Goal: Obtain resource: Download file/media

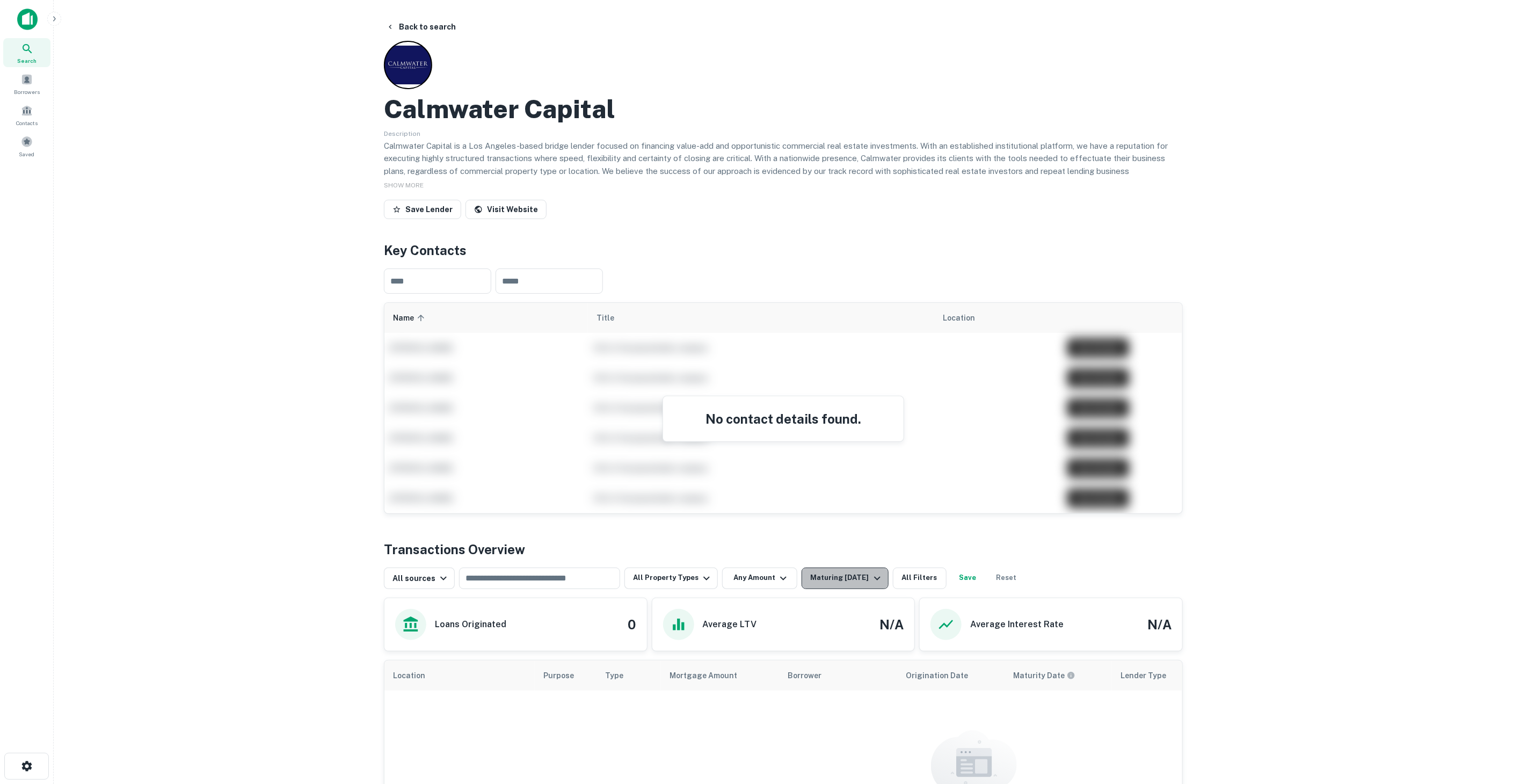
click at [833, 577] on div "Maturing [DATE]" at bounding box center [846, 578] width 73 height 13
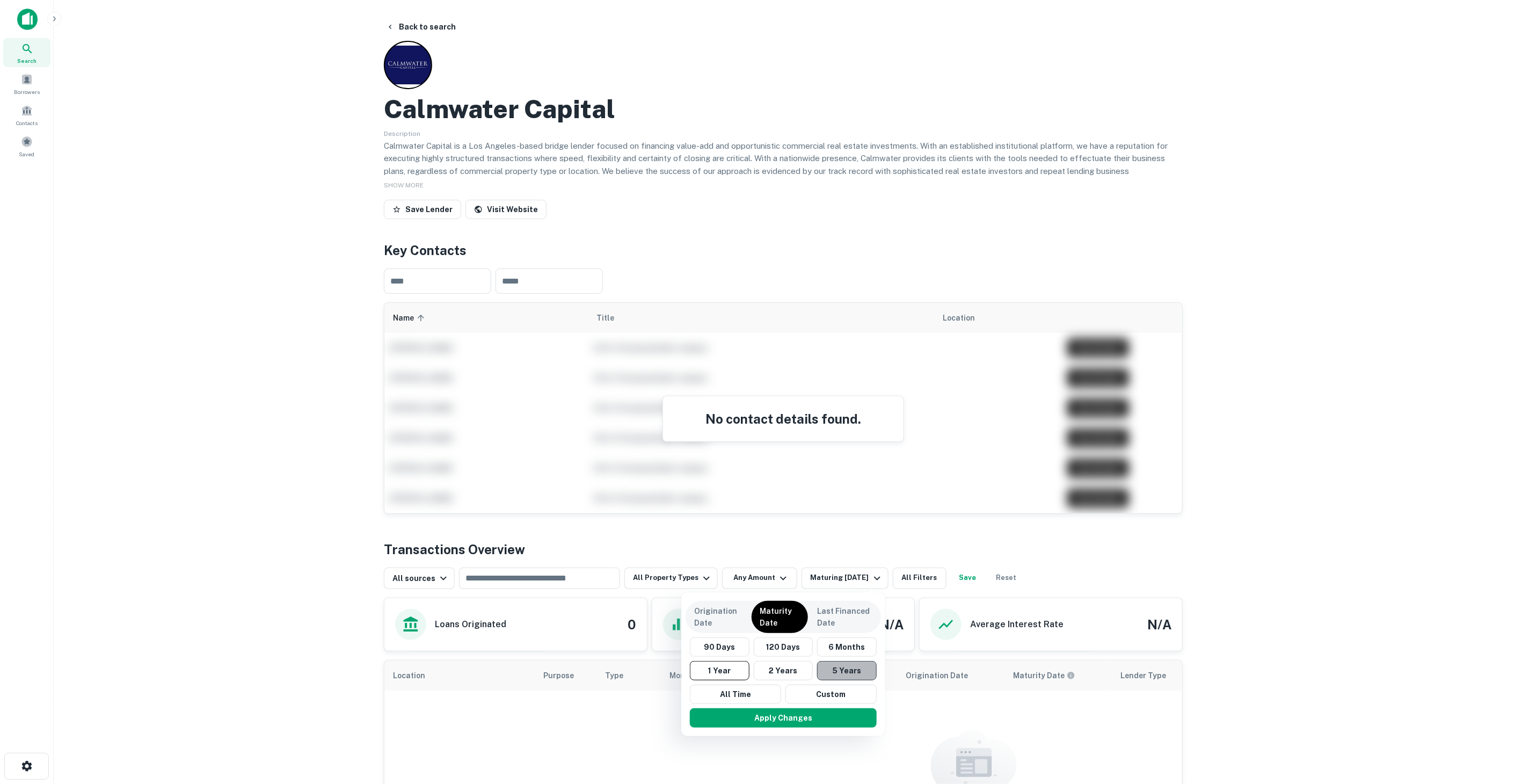
click at [837, 673] on button "5 Years" at bounding box center [846, 671] width 59 height 20
click at [817, 715] on button "Apply Changes" at bounding box center [788, 718] width 187 height 20
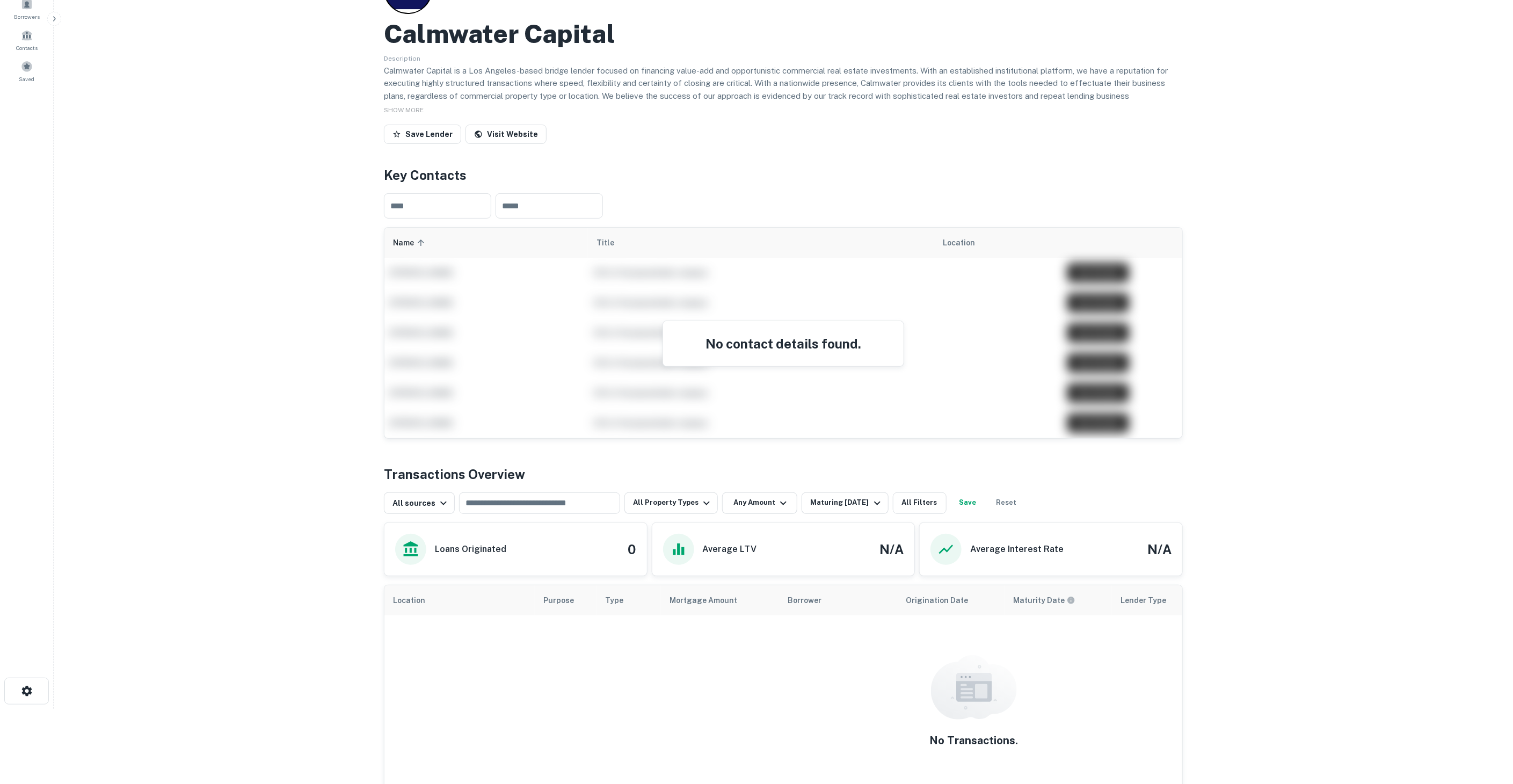
scroll to position [59, 0]
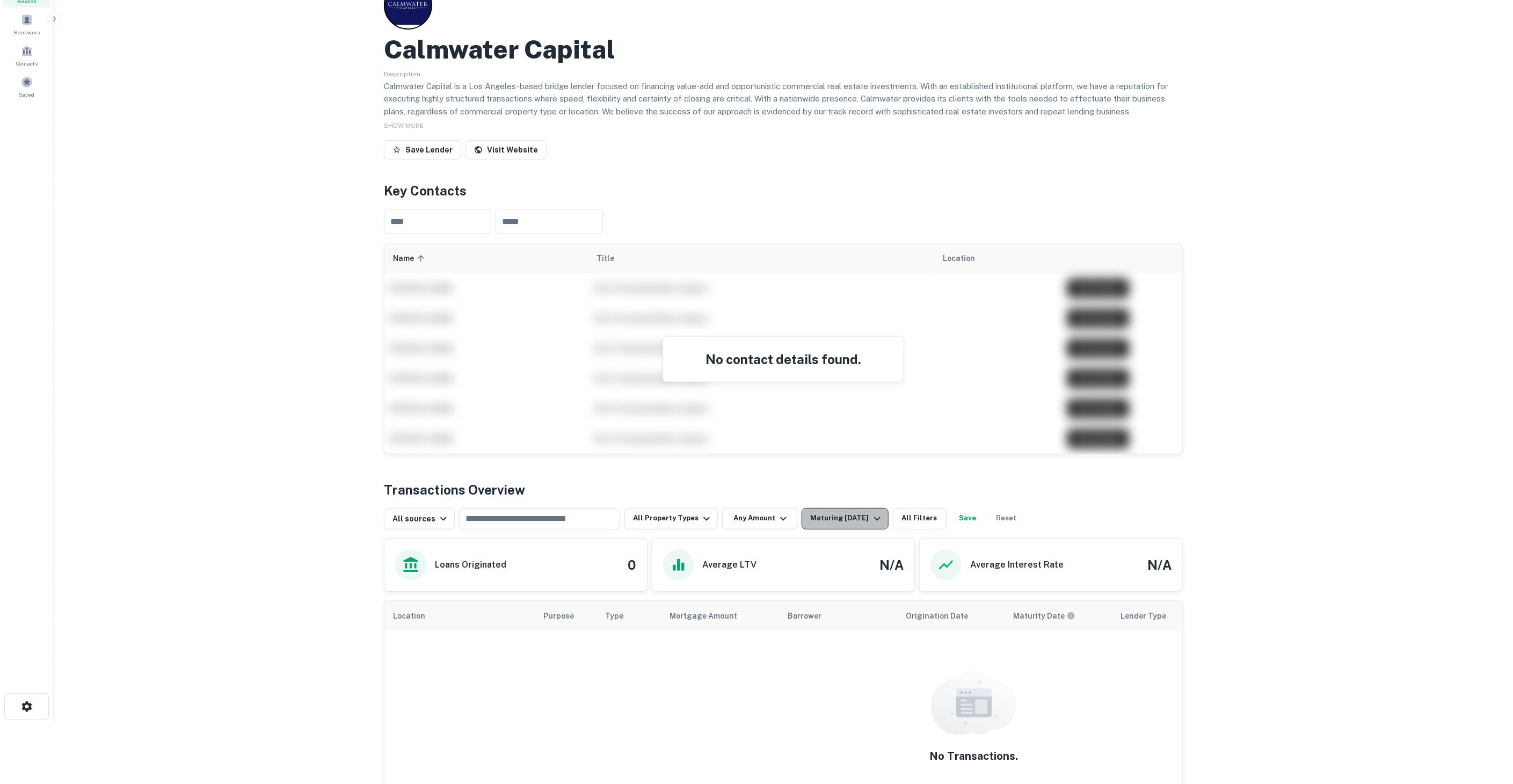
click at [859, 515] on div "Maturing [DATE]" at bounding box center [846, 518] width 73 height 13
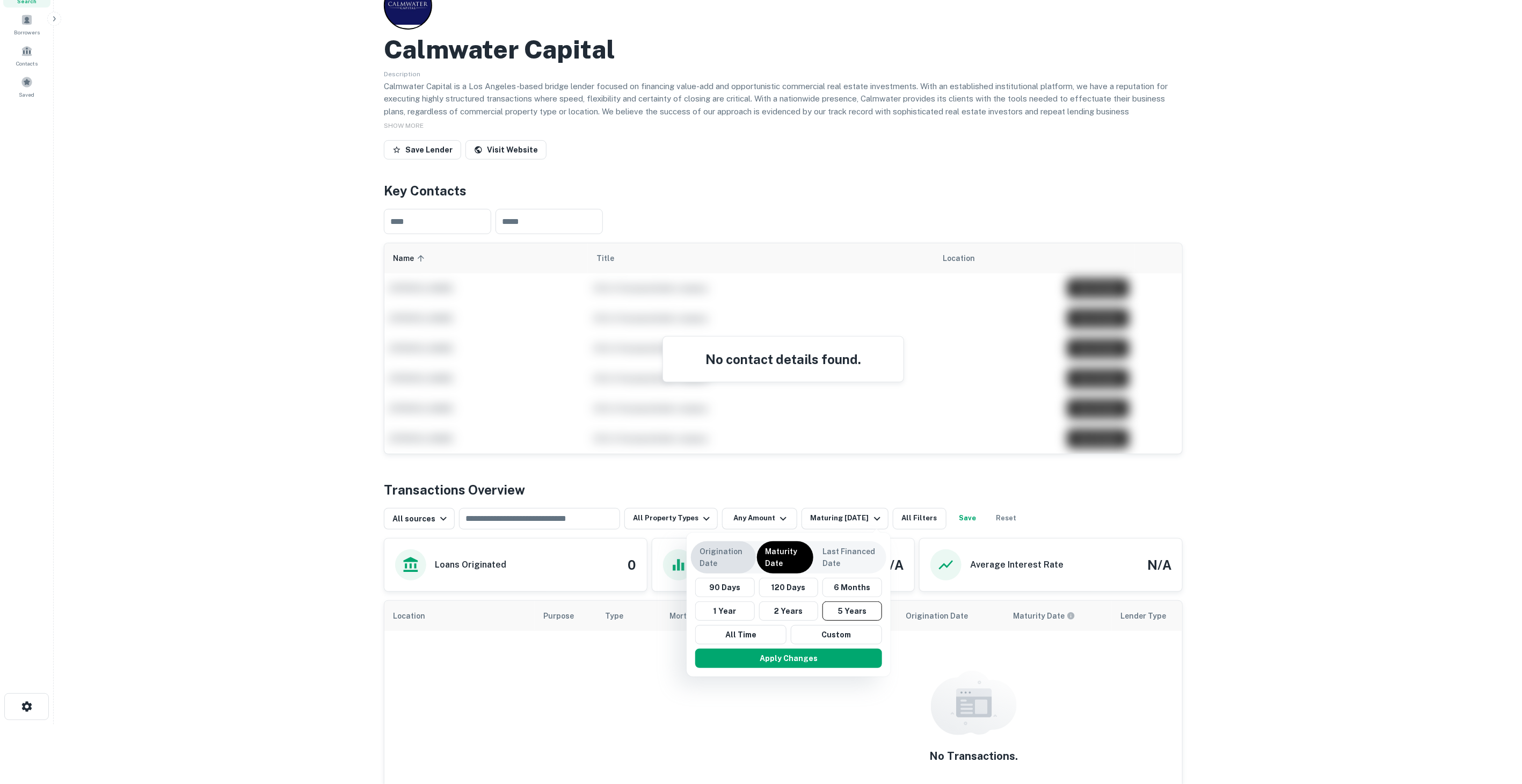
click at [730, 557] on p "Origination Date" at bounding box center [723, 557] width 48 height 24
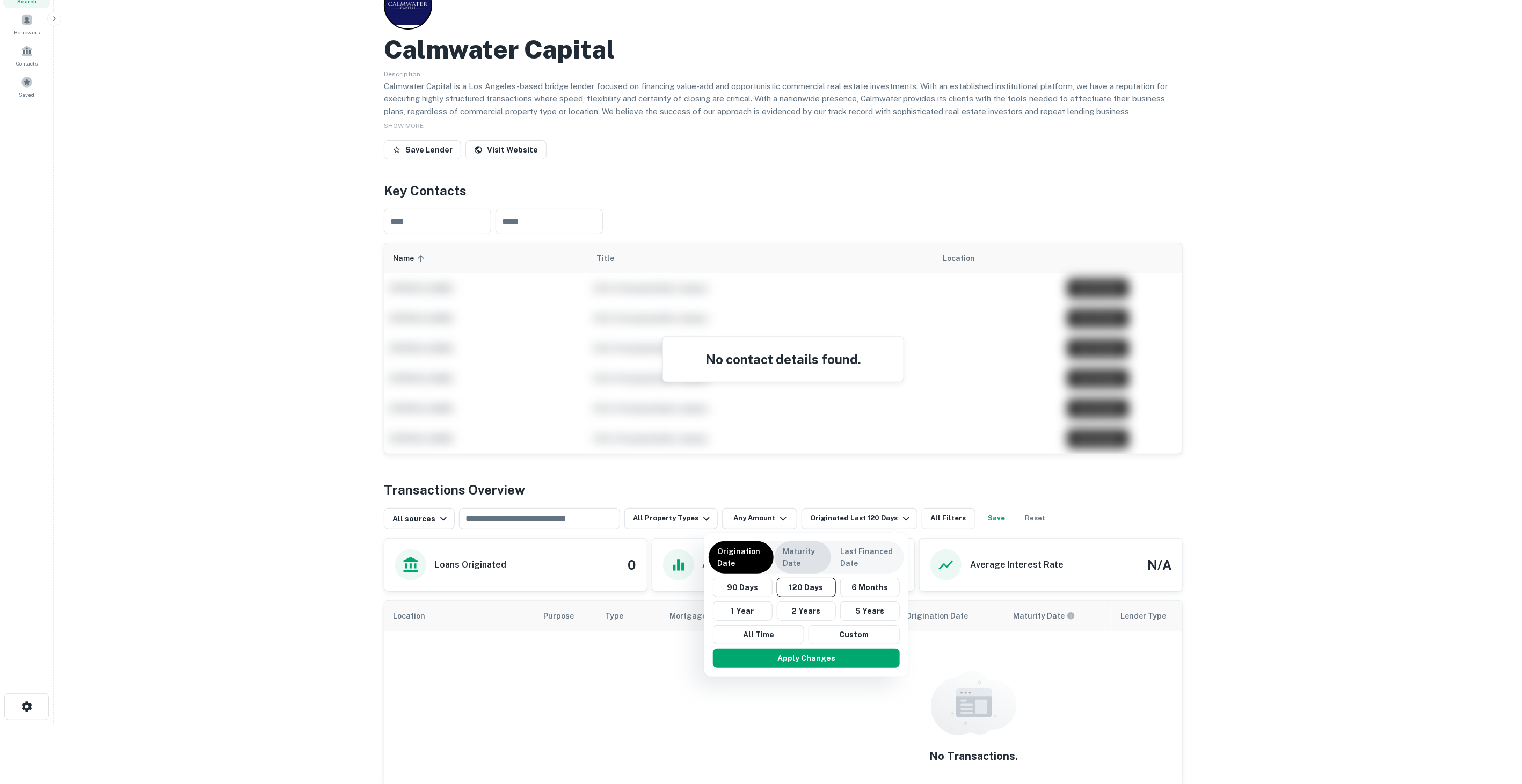
click at [809, 560] on p "Maturity Date" at bounding box center [803, 557] width 39 height 24
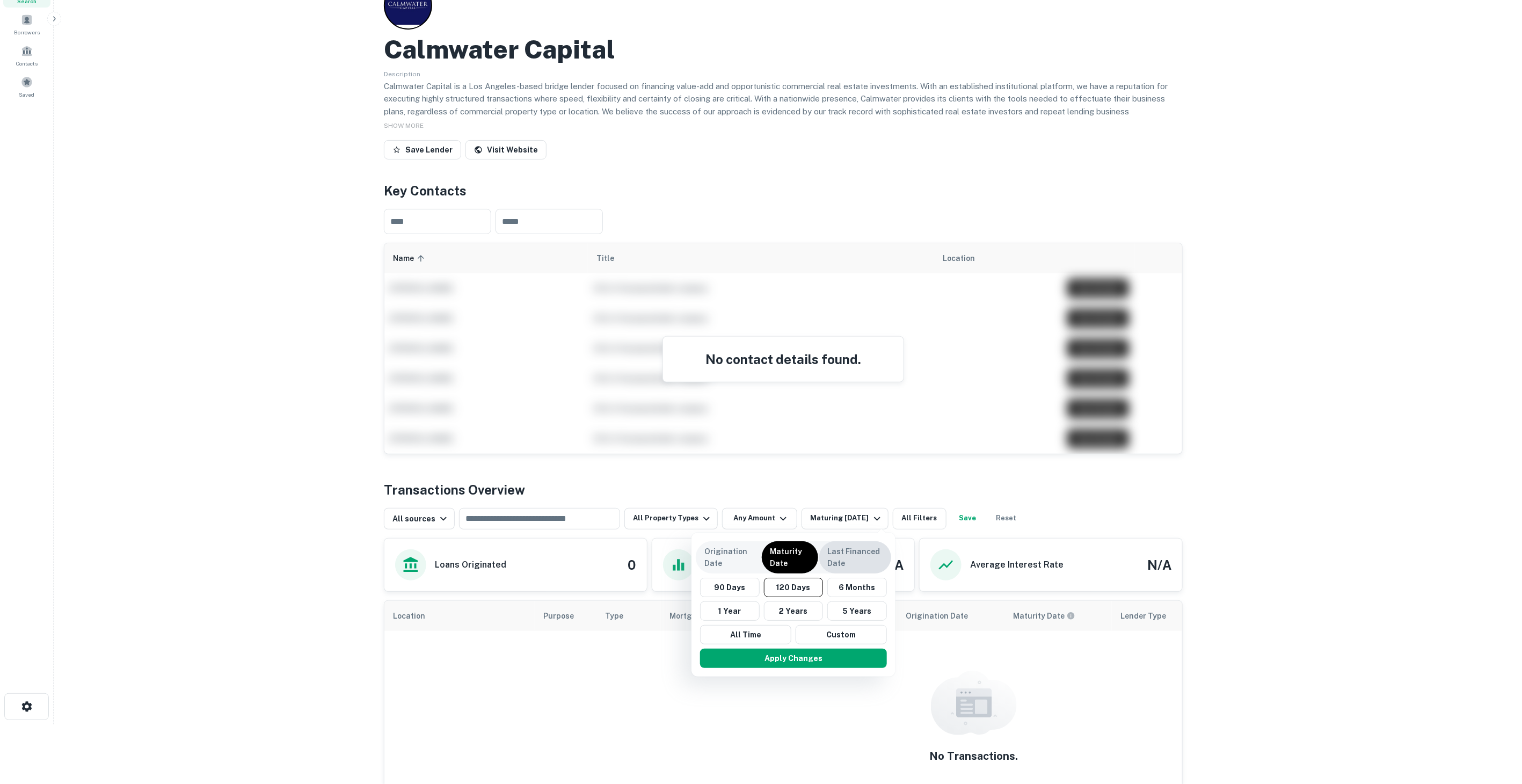
click at [854, 557] on p "Last Financed Date" at bounding box center [855, 557] width 55 height 24
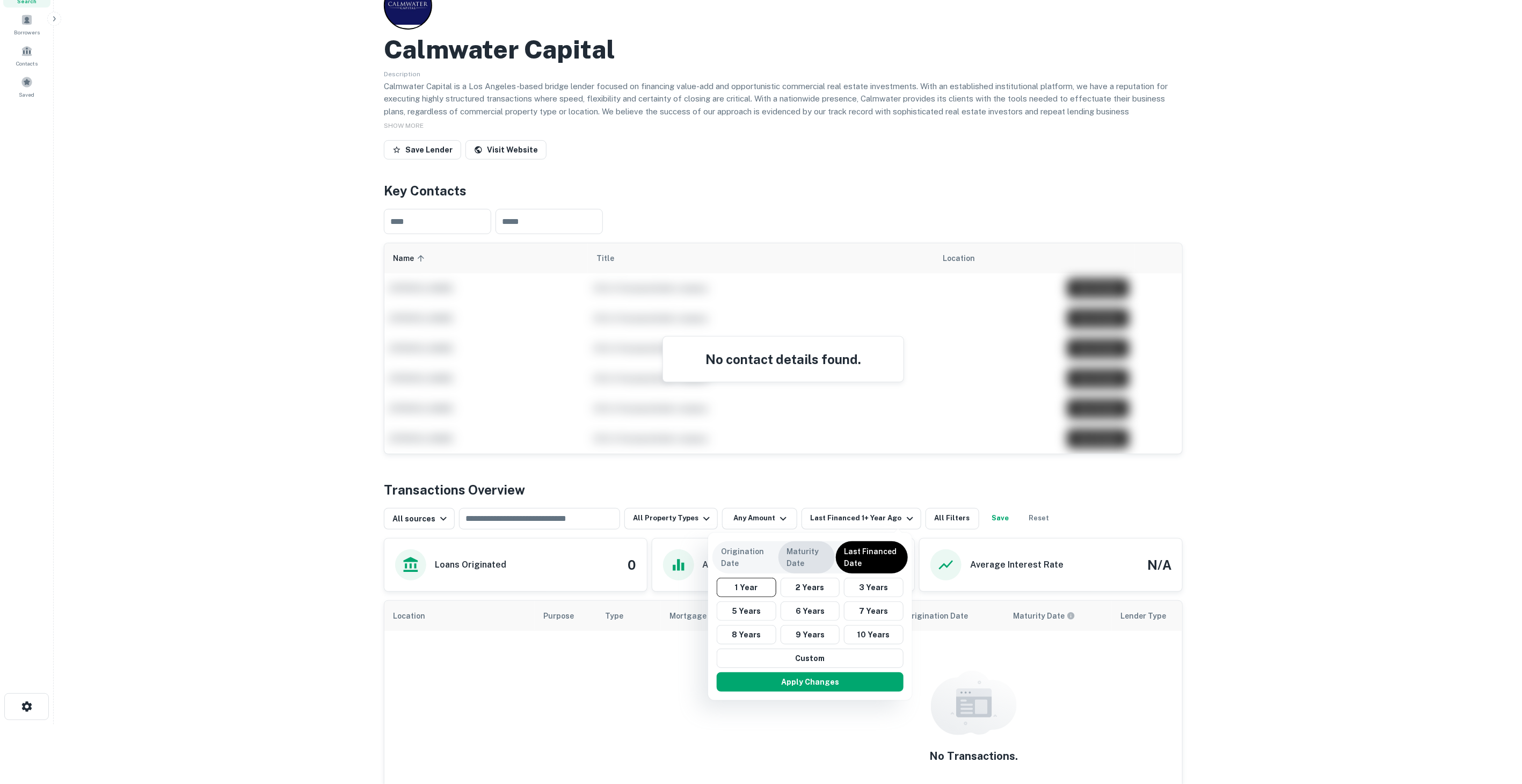
click at [827, 558] on div "Maturity Date" at bounding box center [806, 557] width 57 height 32
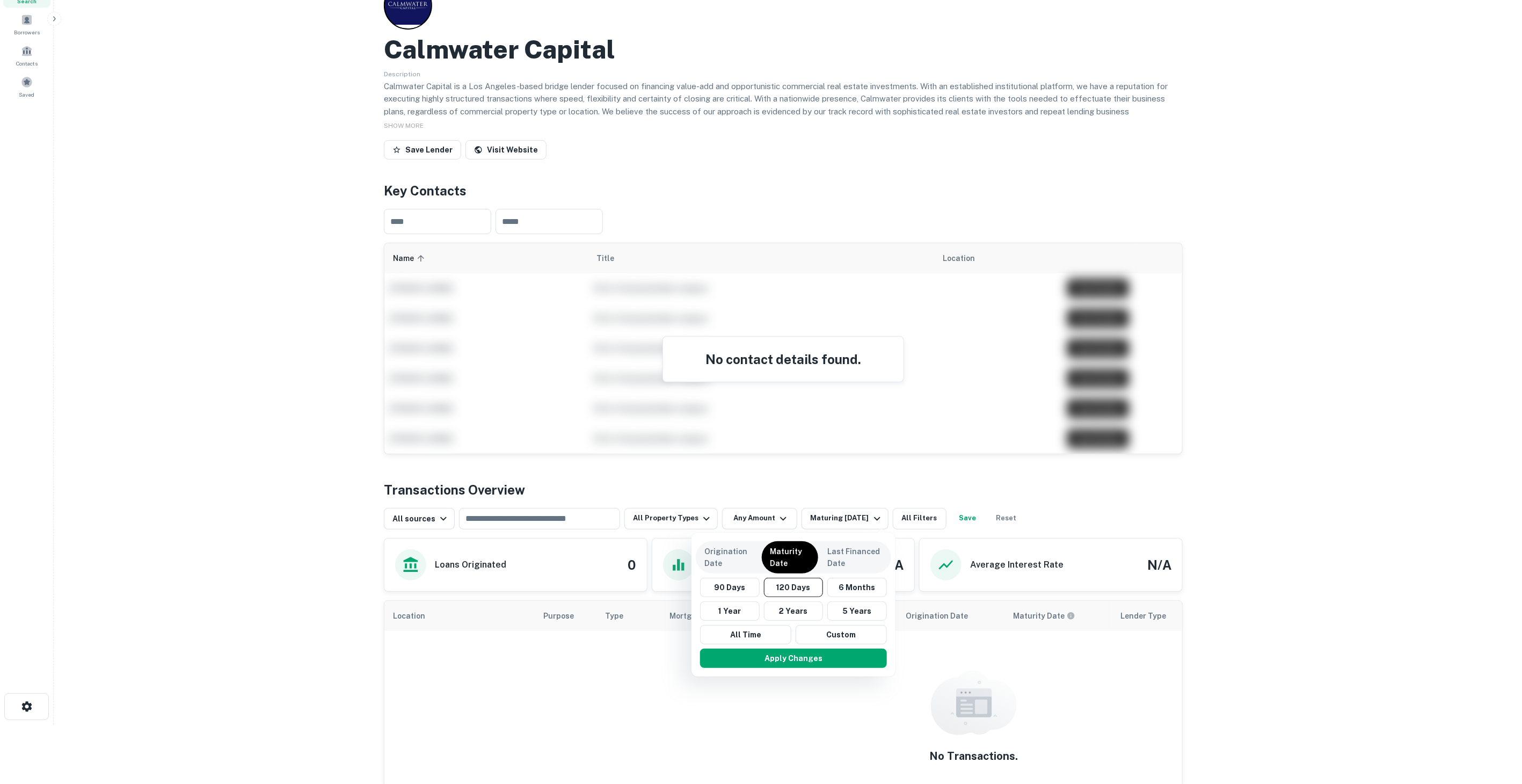
click at [762, 558] on div "Maturity Date" at bounding box center [790, 557] width 57 height 32
click at [746, 525] on div at bounding box center [761, 392] width 1522 height 784
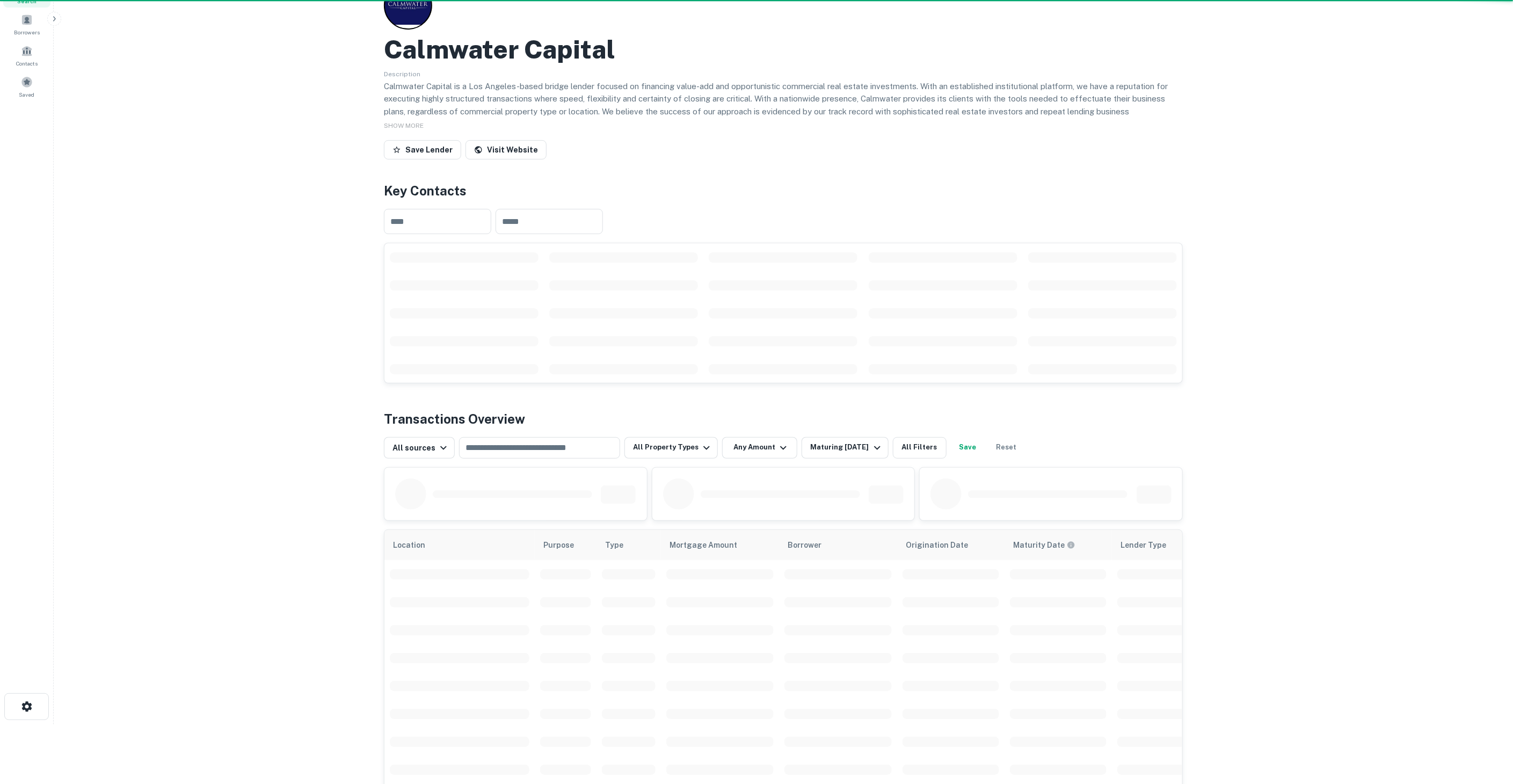
click at [748, 520] on div "Origination Date Maturity Date Last Financed Date 90 Days 120 Days 6 Months 1 Y…" at bounding box center [756, 392] width 1513 height 784
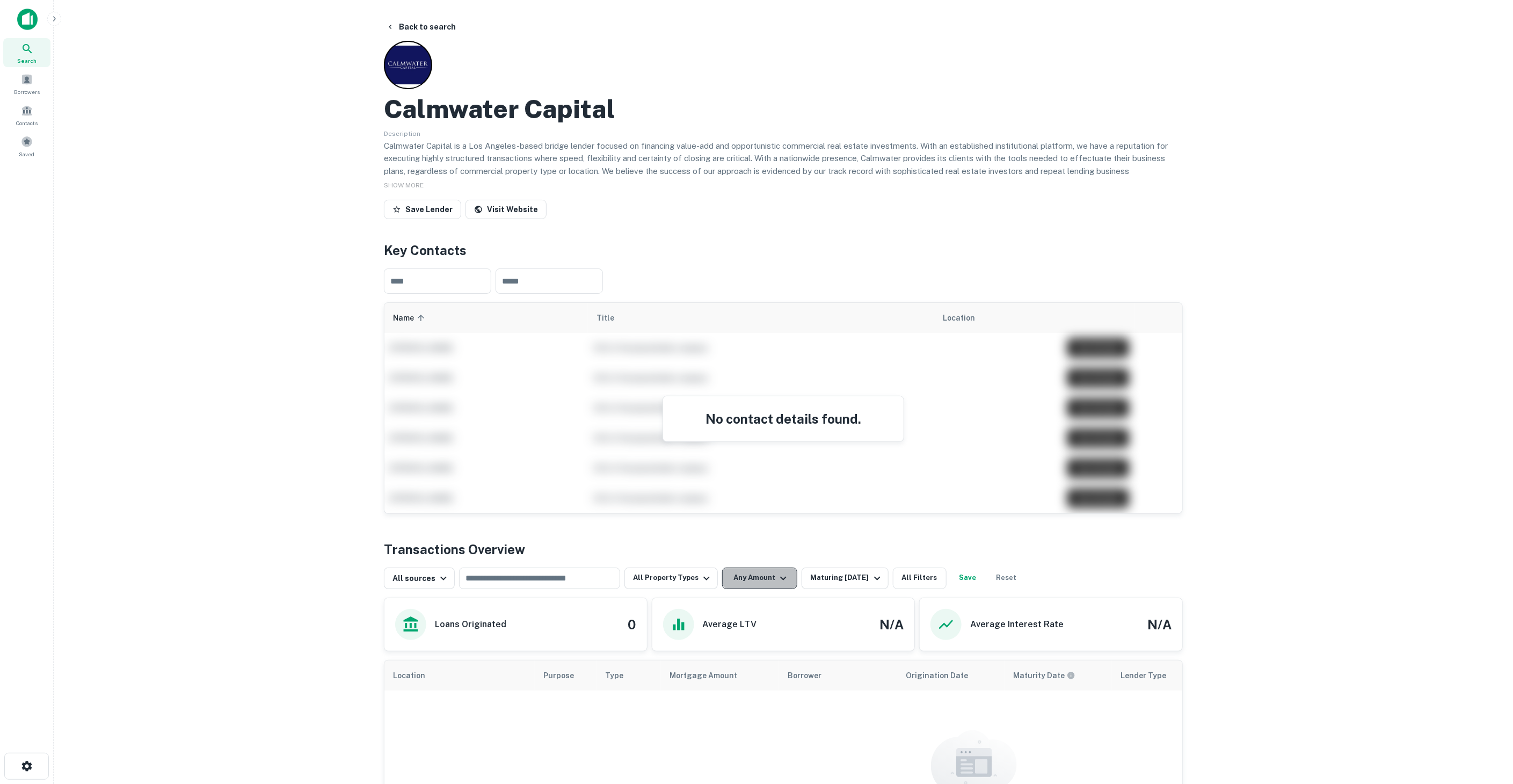
click at [737, 581] on button "Any Amount" at bounding box center [760, 578] width 75 height 22
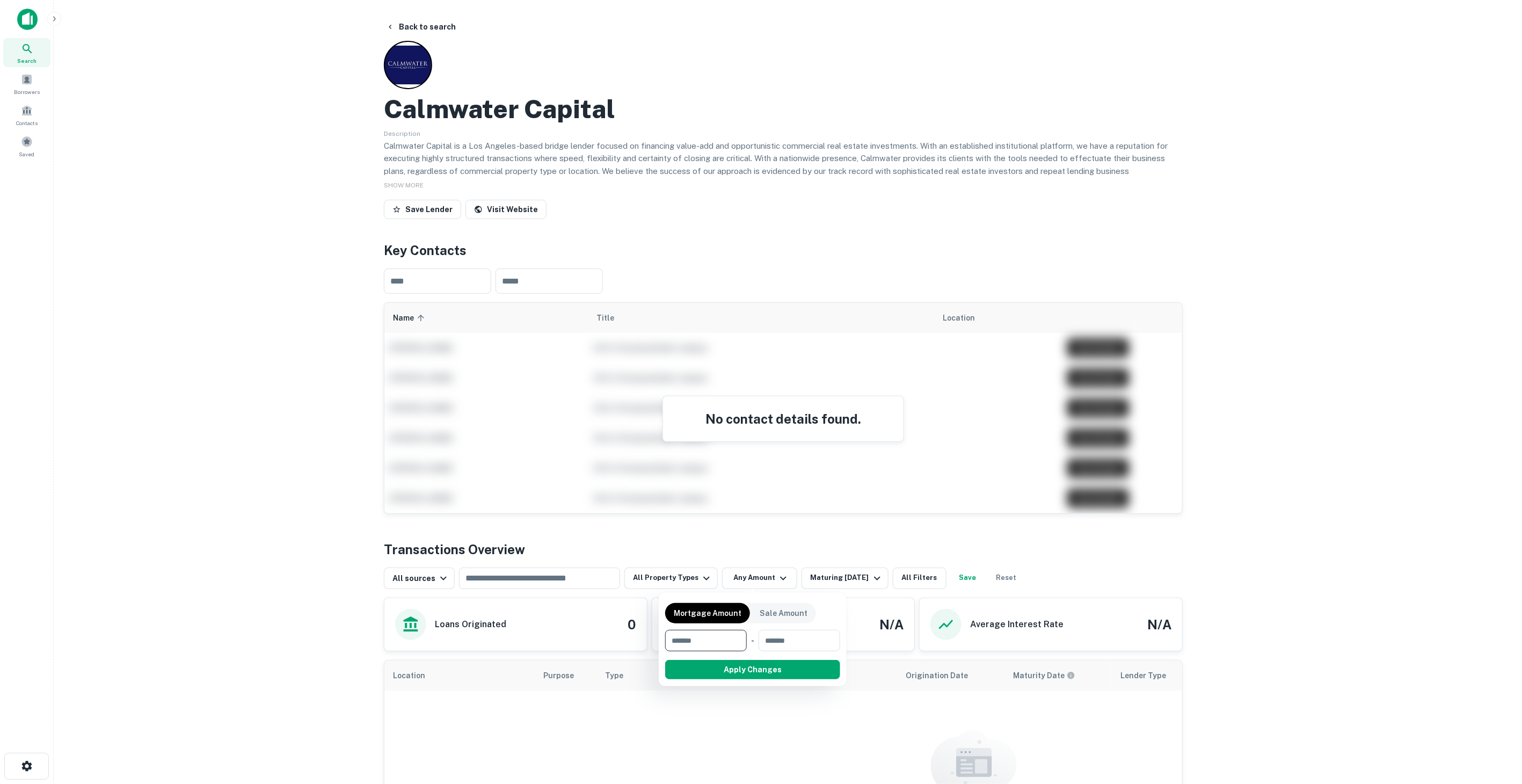
click at [820, 569] on div at bounding box center [761, 392] width 1522 height 784
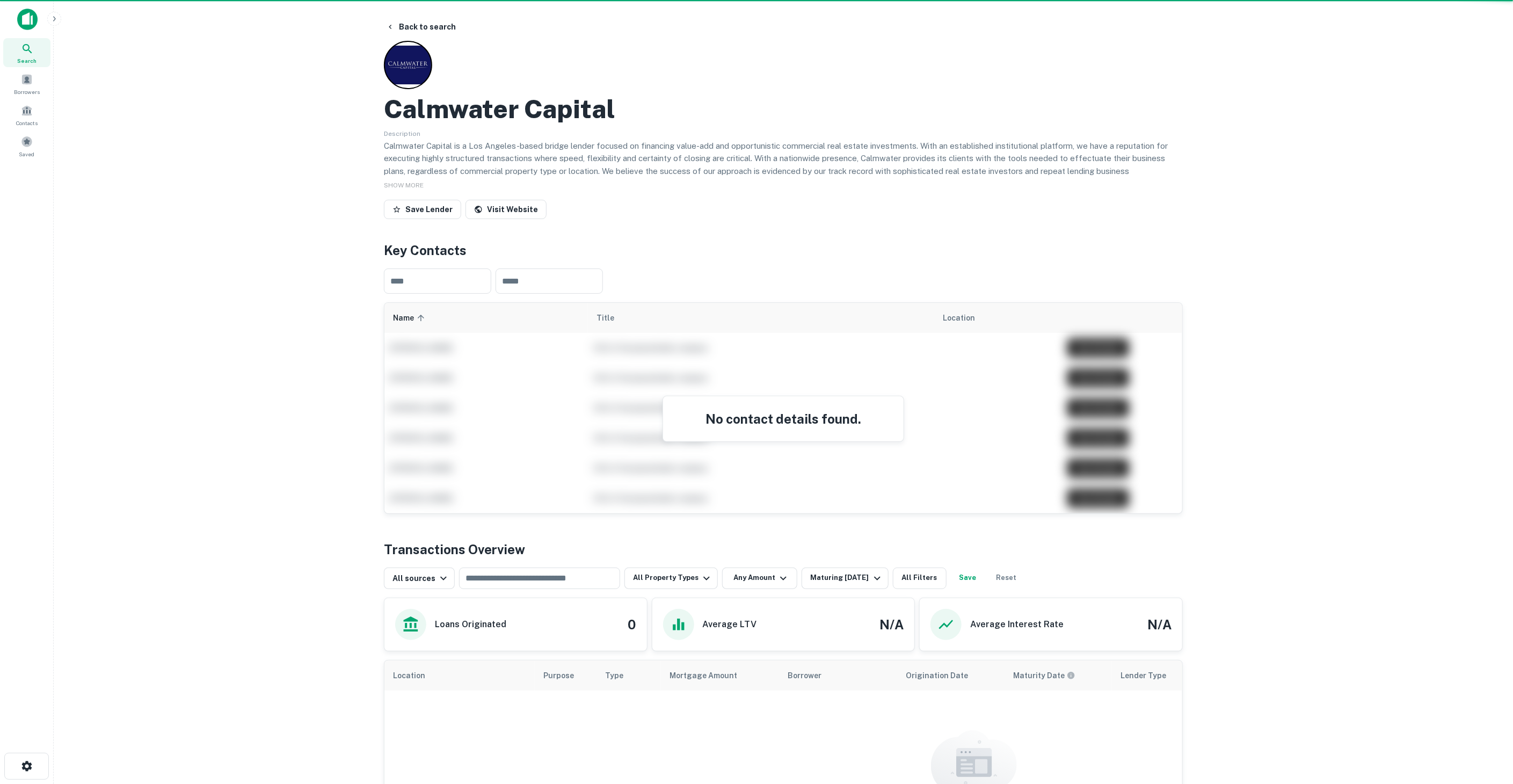
click at [824, 574] on div at bounding box center [756, 392] width 1513 height 784
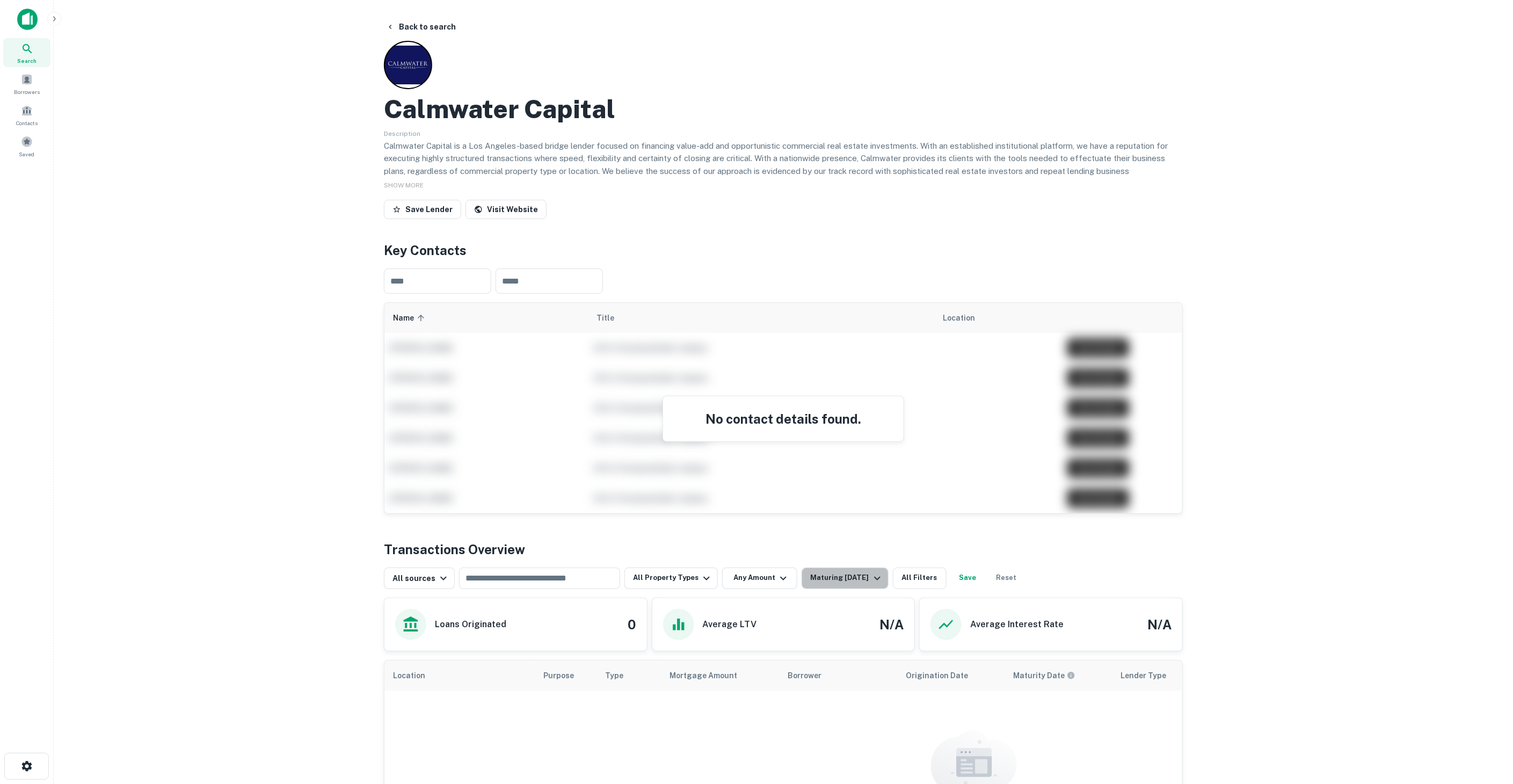
click at [824, 574] on div "Maturing [DATE]" at bounding box center [846, 578] width 73 height 13
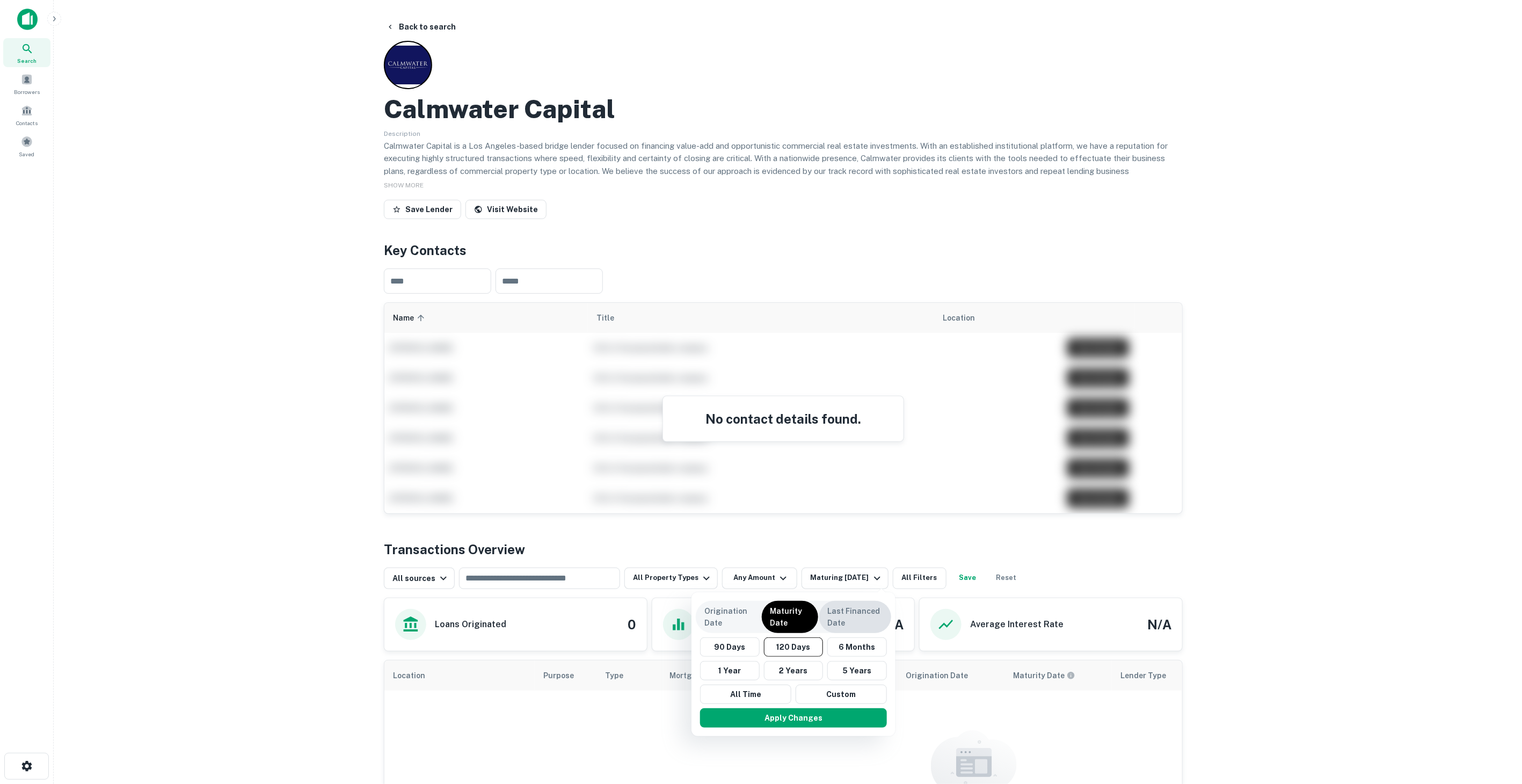
click at [844, 613] on p "Last Financed Date" at bounding box center [855, 617] width 55 height 24
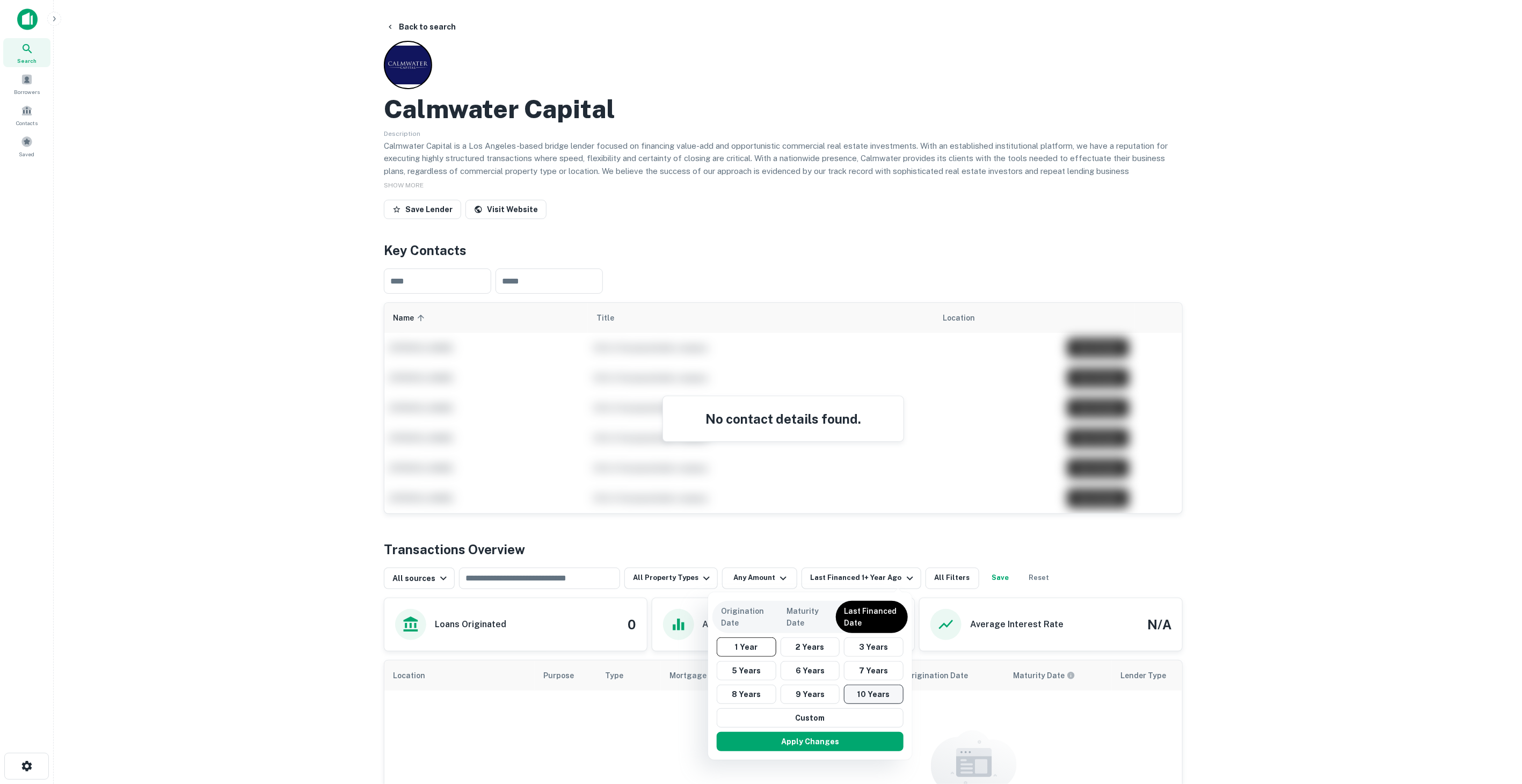
click at [854, 692] on button "10 Years" at bounding box center [874, 694] width 59 height 20
click at [835, 741] on button "Apply Changes" at bounding box center [818, 741] width 187 height 20
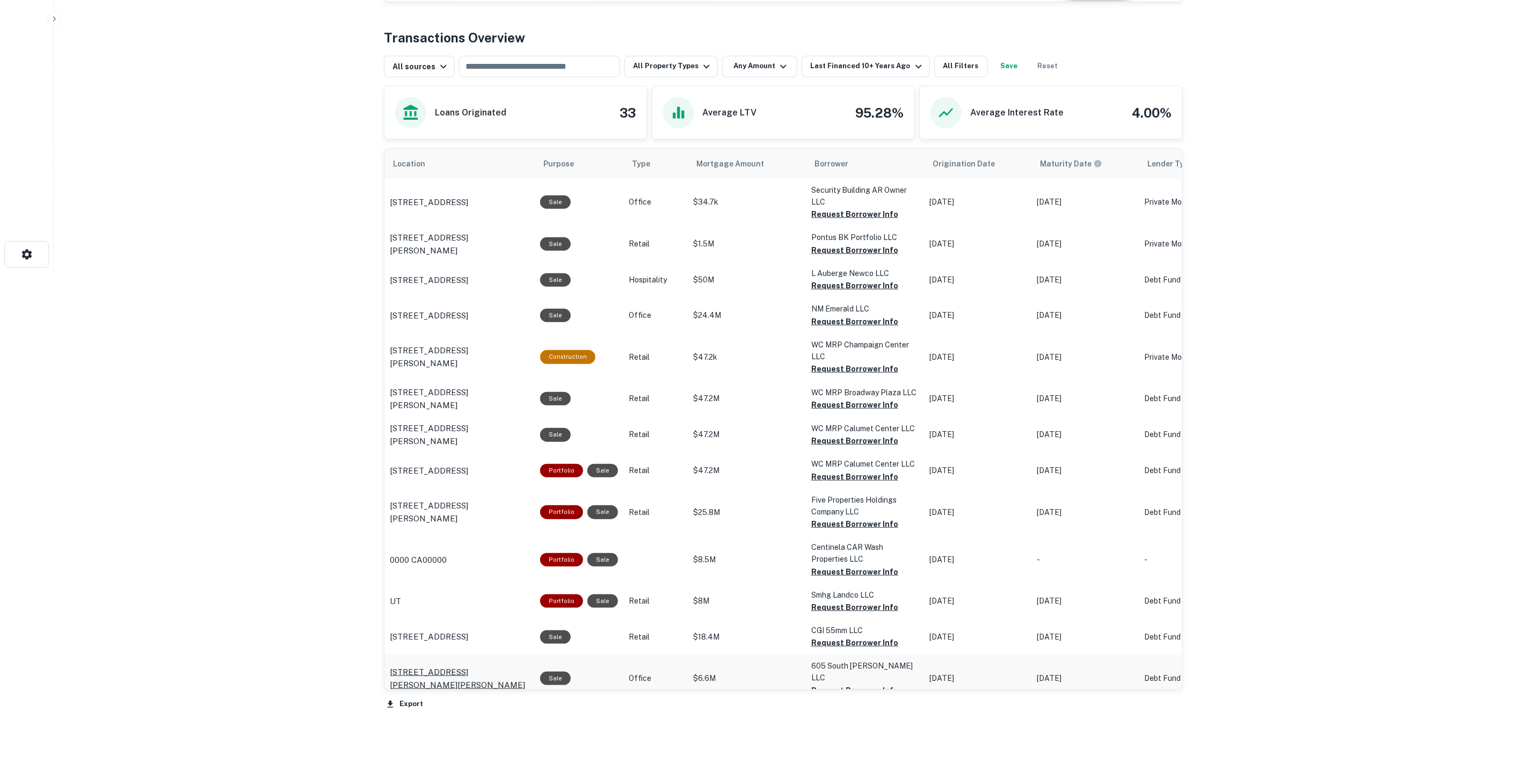
scroll to position [542, 0]
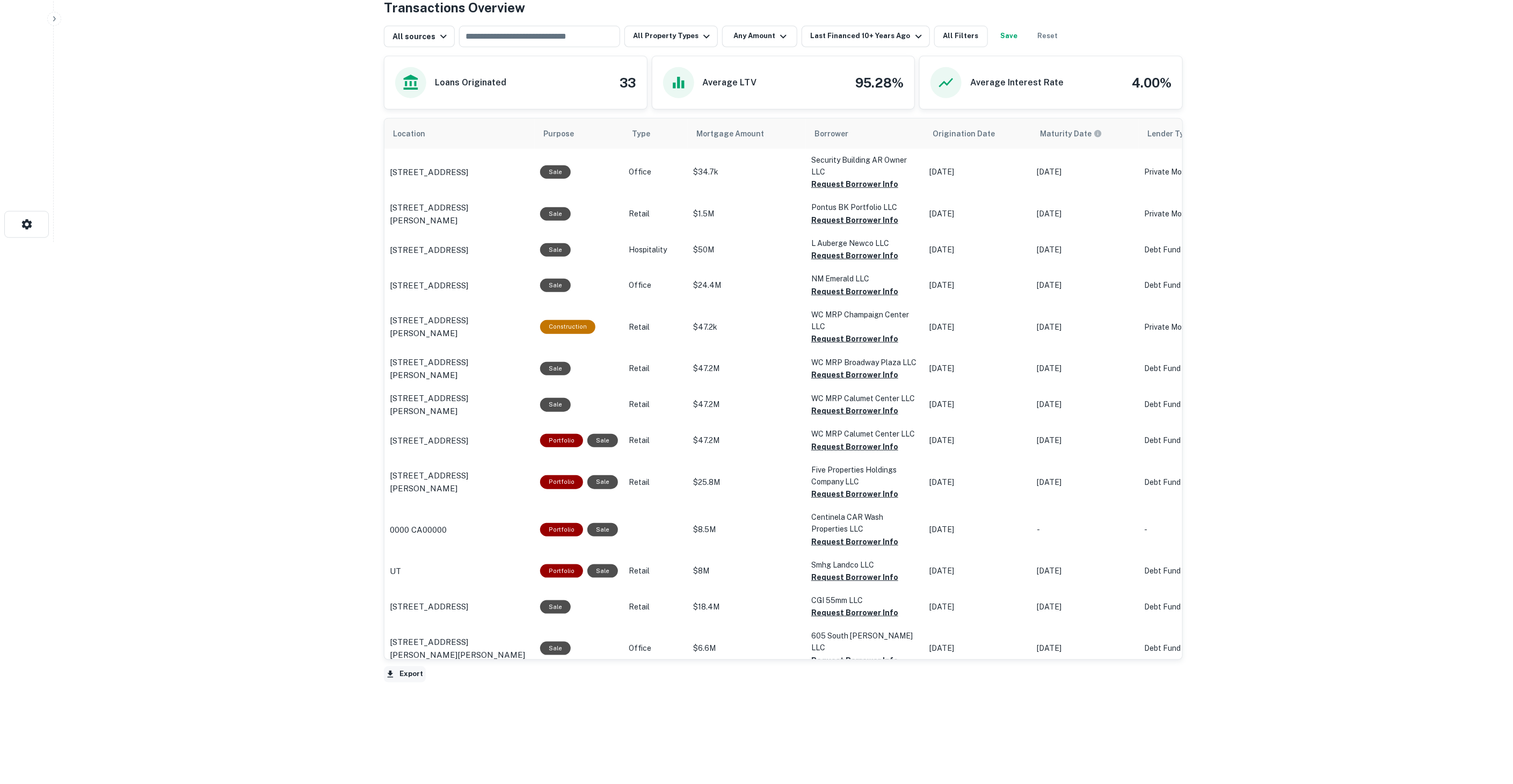
click at [394, 676] on icon "button" at bounding box center [390, 674] width 10 height 10
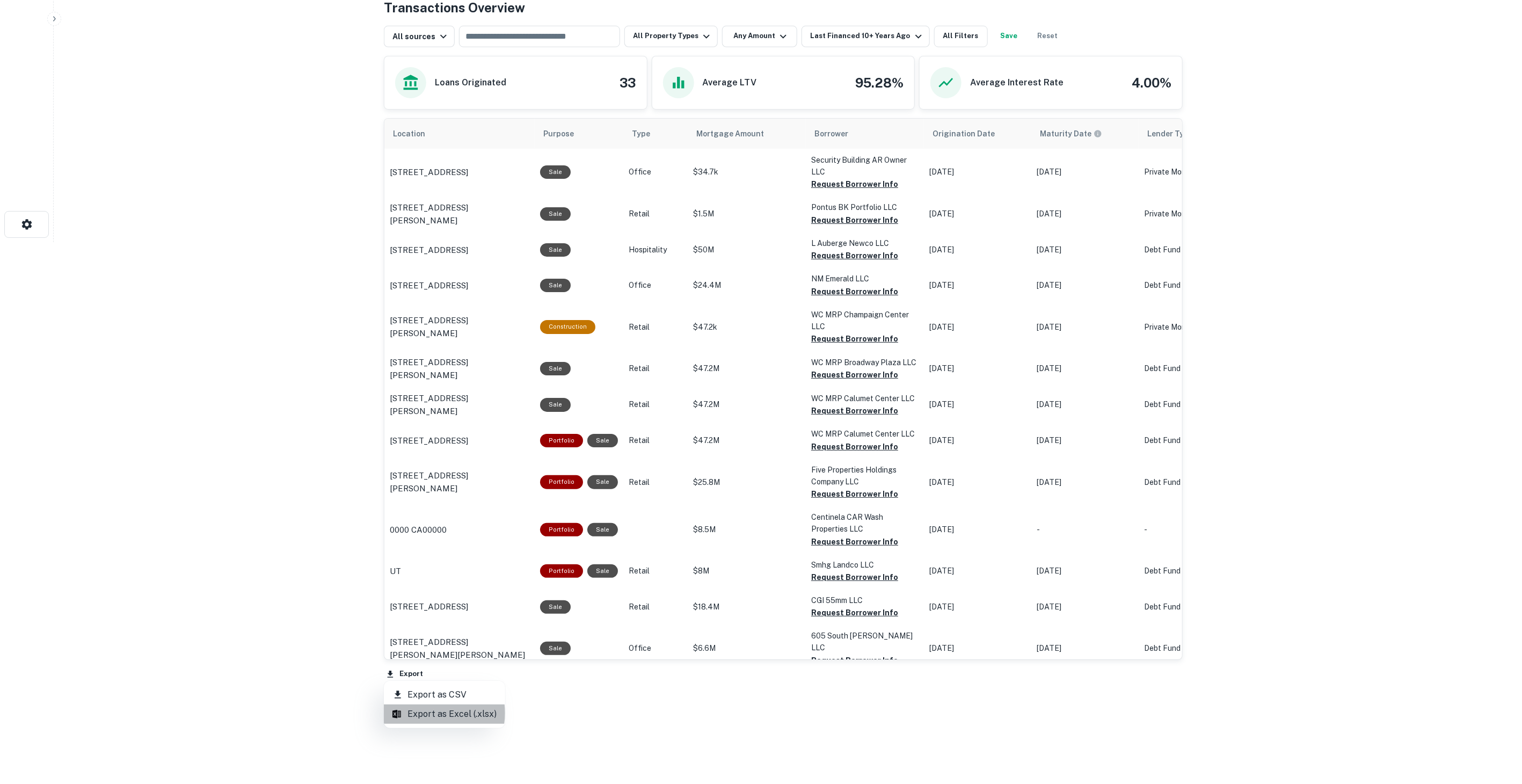
click at [440, 713] on li "Export as Excel (.xlsx)" at bounding box center [444, 714] width 121 height 20
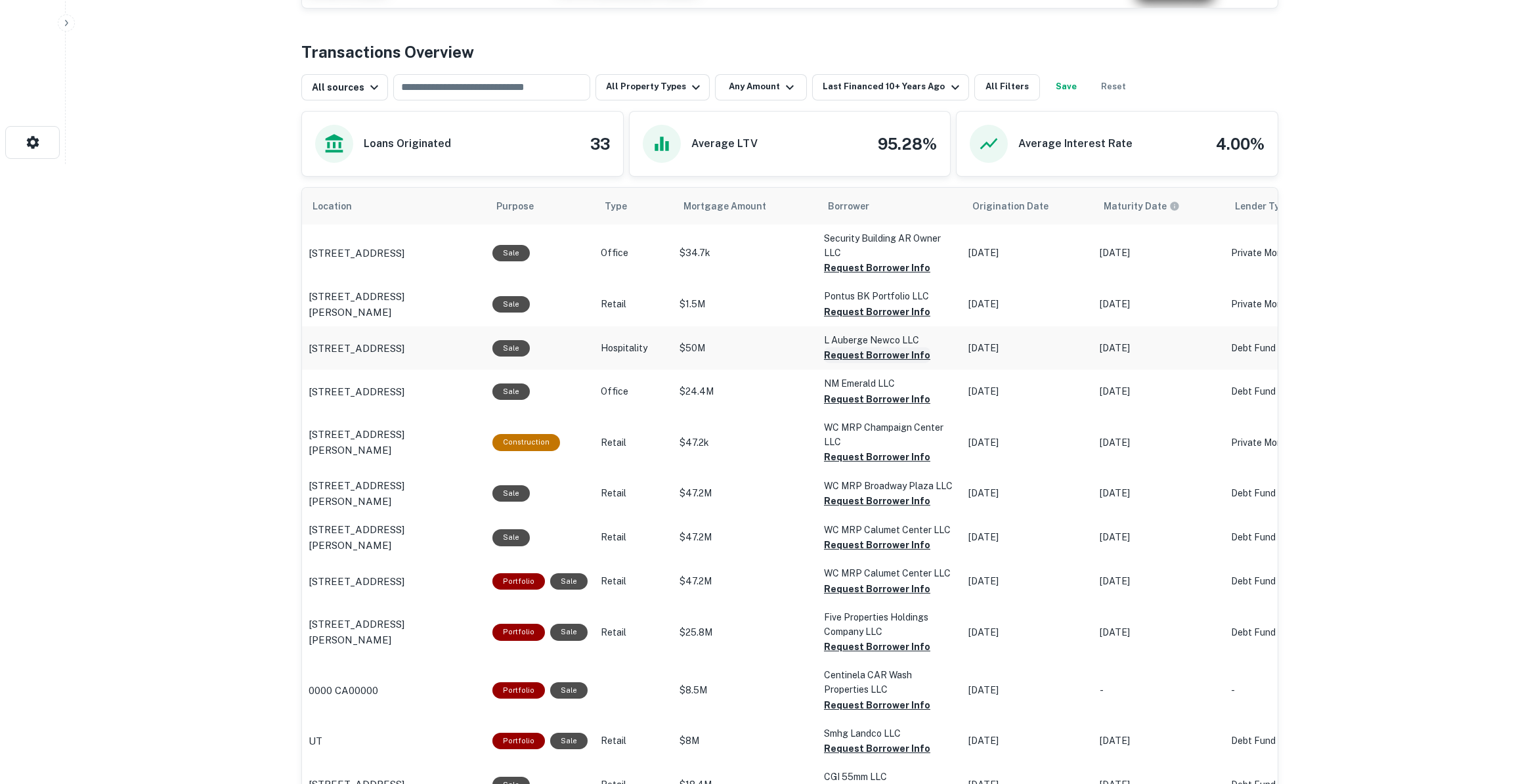
scroll to position [837, 0]
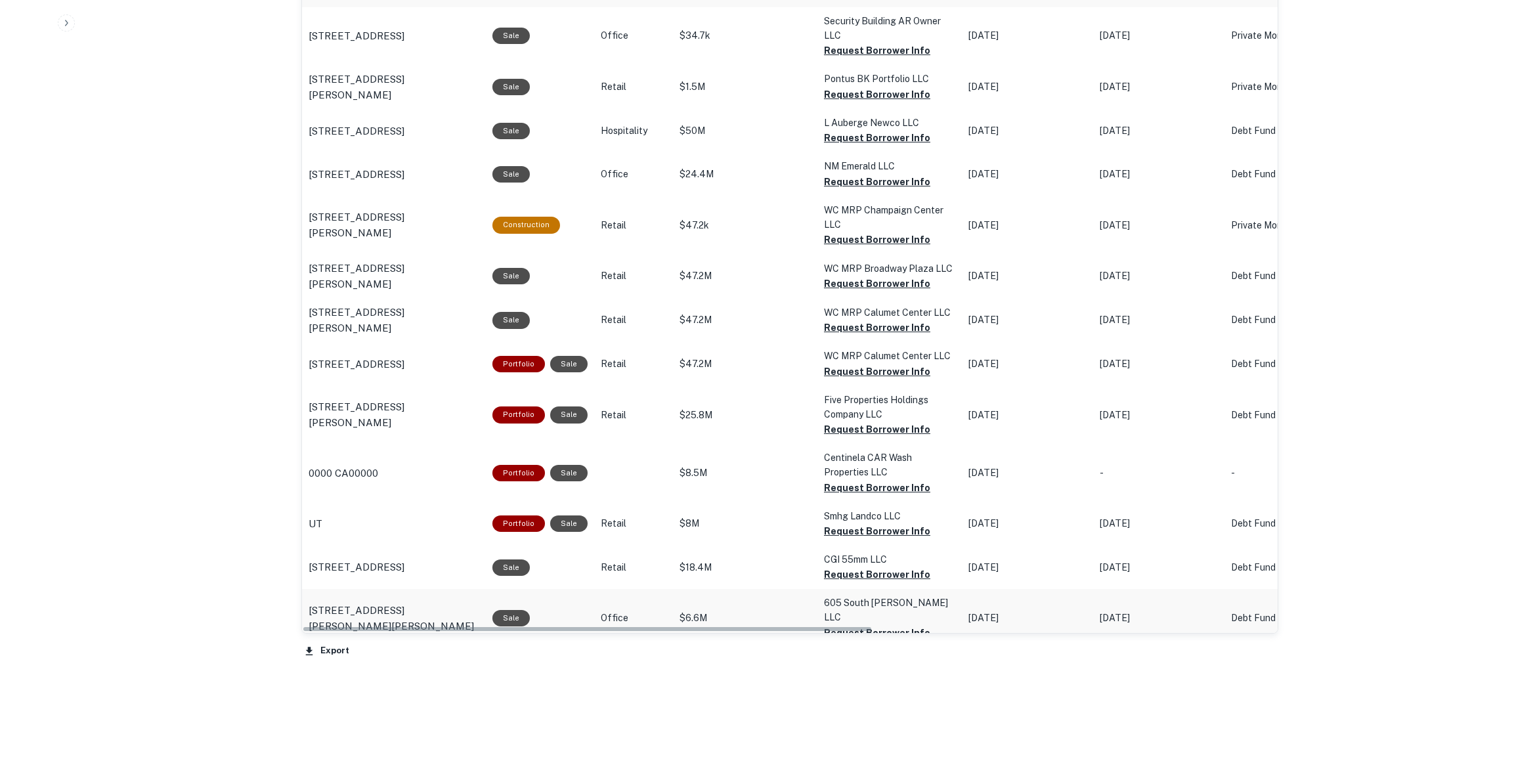
drag, startPoint x: 414, startPoint y: 628, endPoint x: 582, endPoint y: 611, distance: 168.9
click at [582, 611] on tr "[STREET_ADDRESS][PERSON_NAME][PERSON_NAME] Sale Office $6.6M 605 South [PERSON_…" at bounding box center [1139, 618] width 1675 height 58
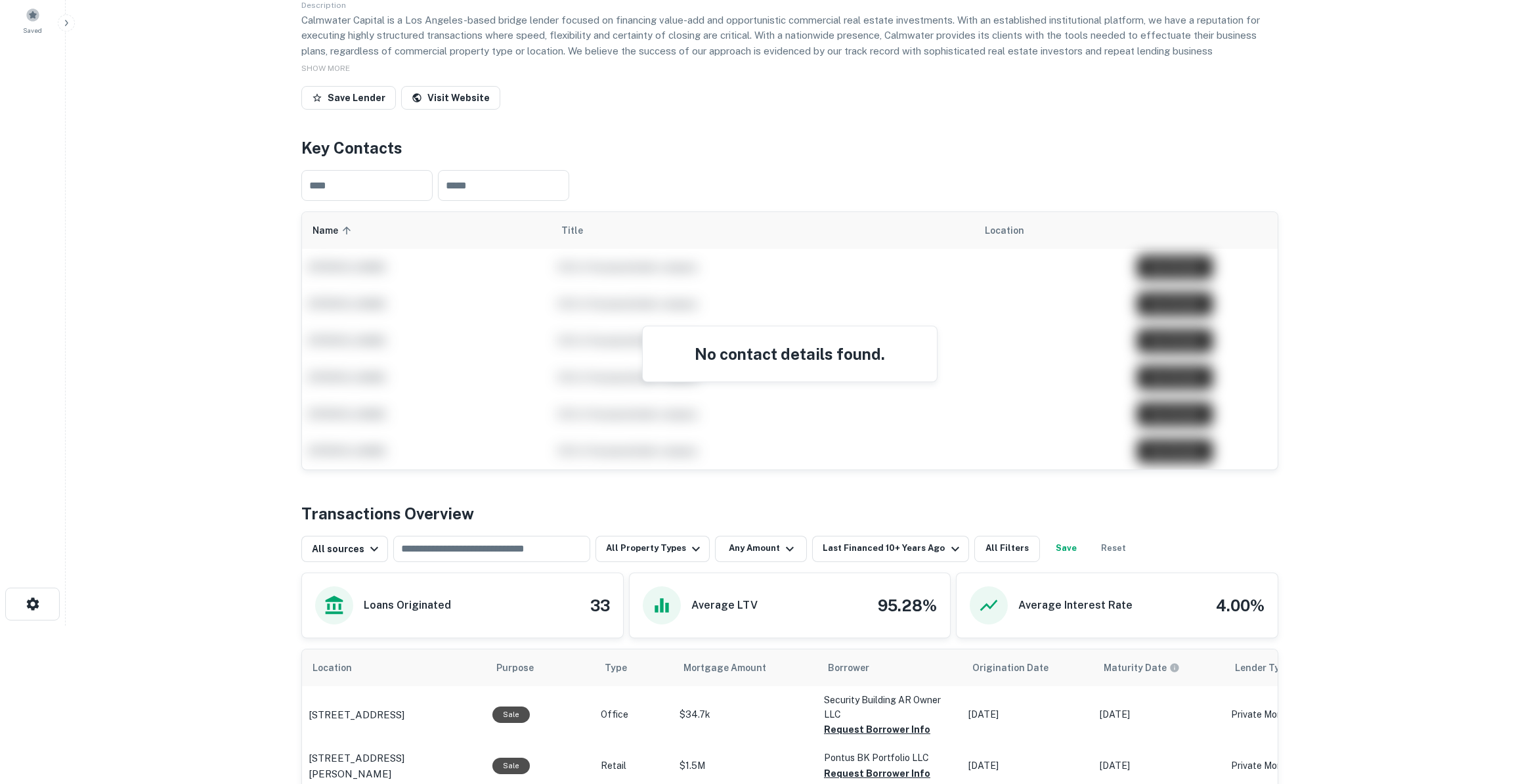
scroll to position [121, 0]
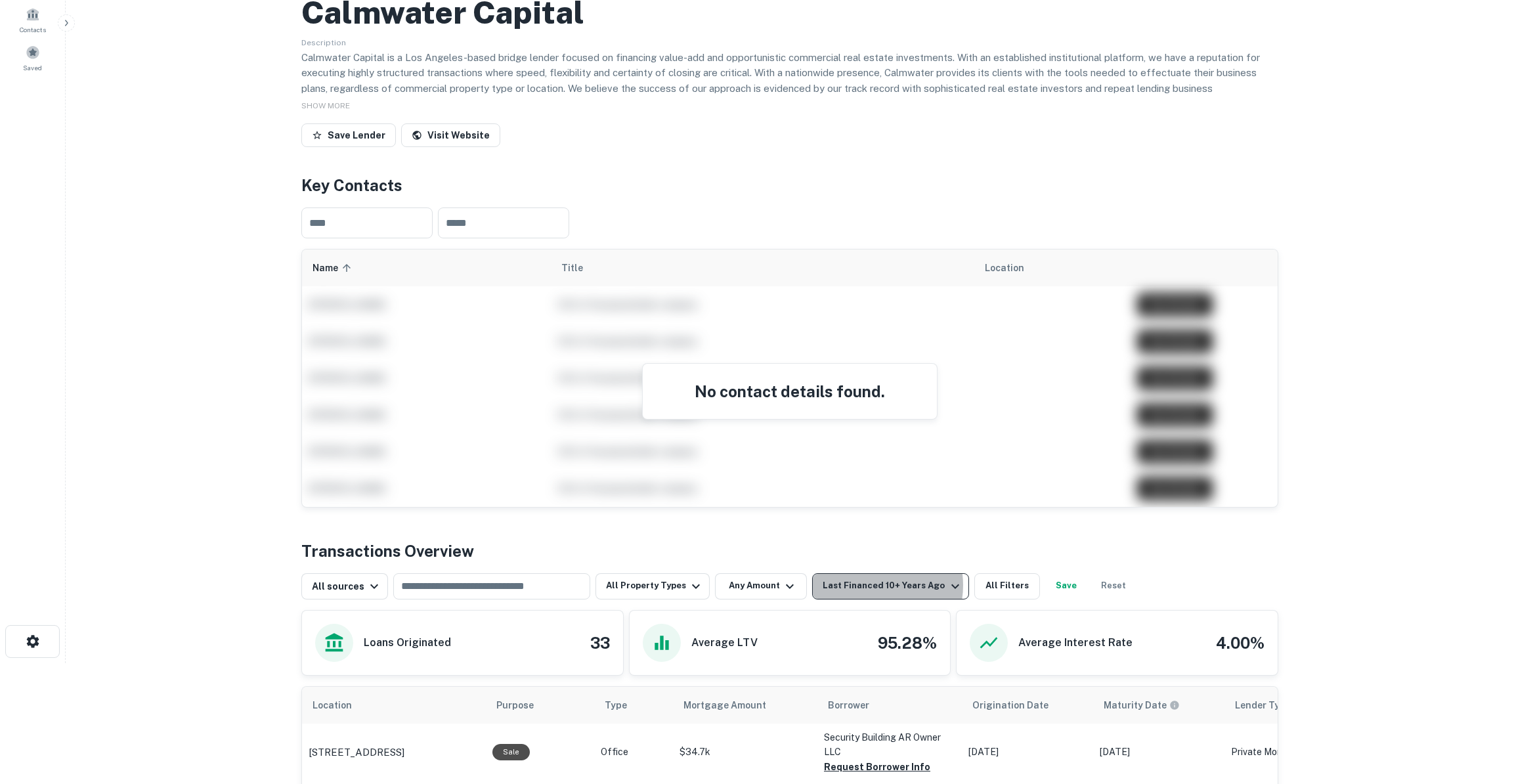
click at [864, 583] on div "Last Financed 10+ Years Ago" at bounding box center [893, 586] width 140 height 15
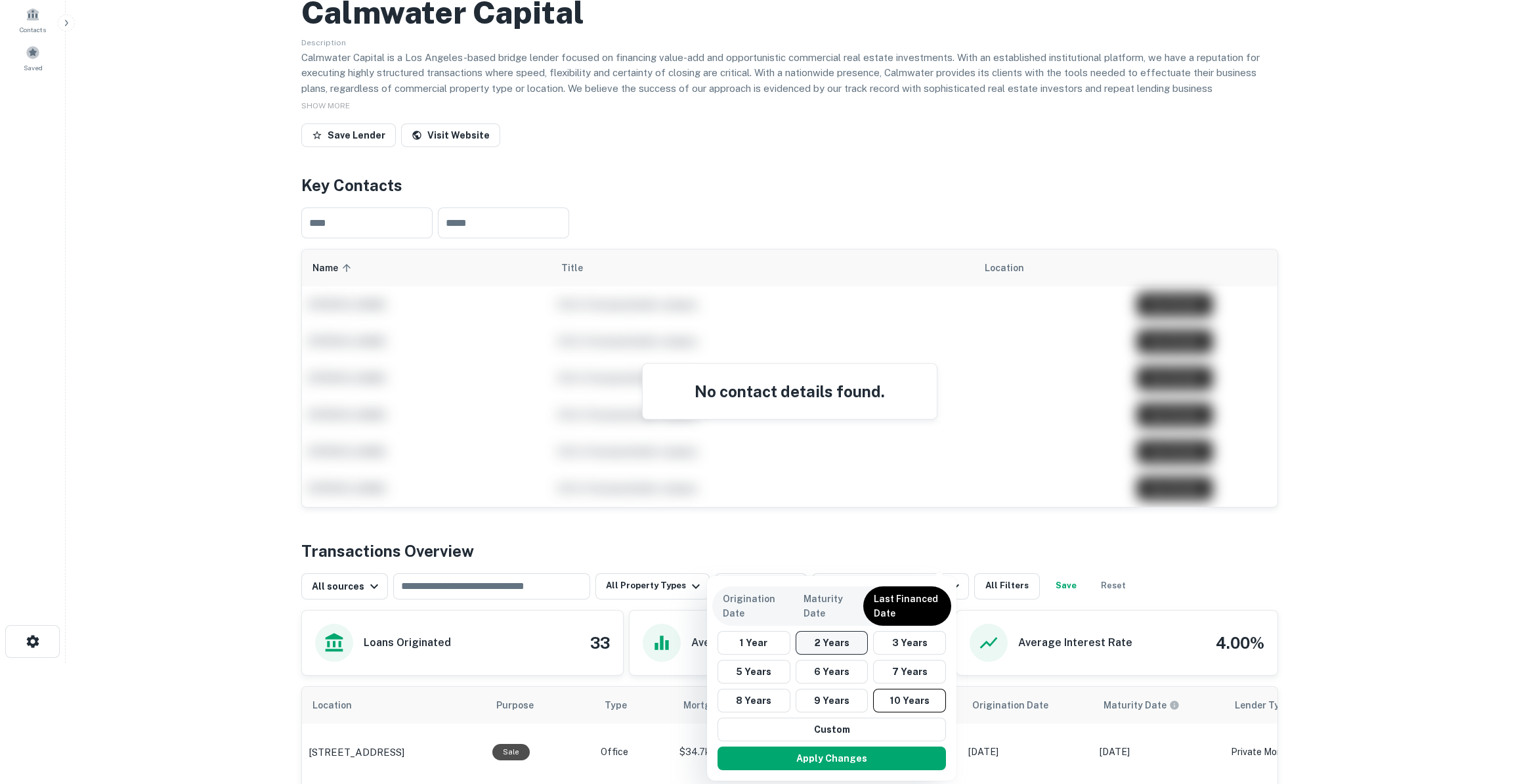
click at [821, 643] on button "2 Years" at bounding box center [831, 643] width 73 height 24
click at [839, 755] on button "Apply Changes" at bounding box center [828, 758] width 228 height 24
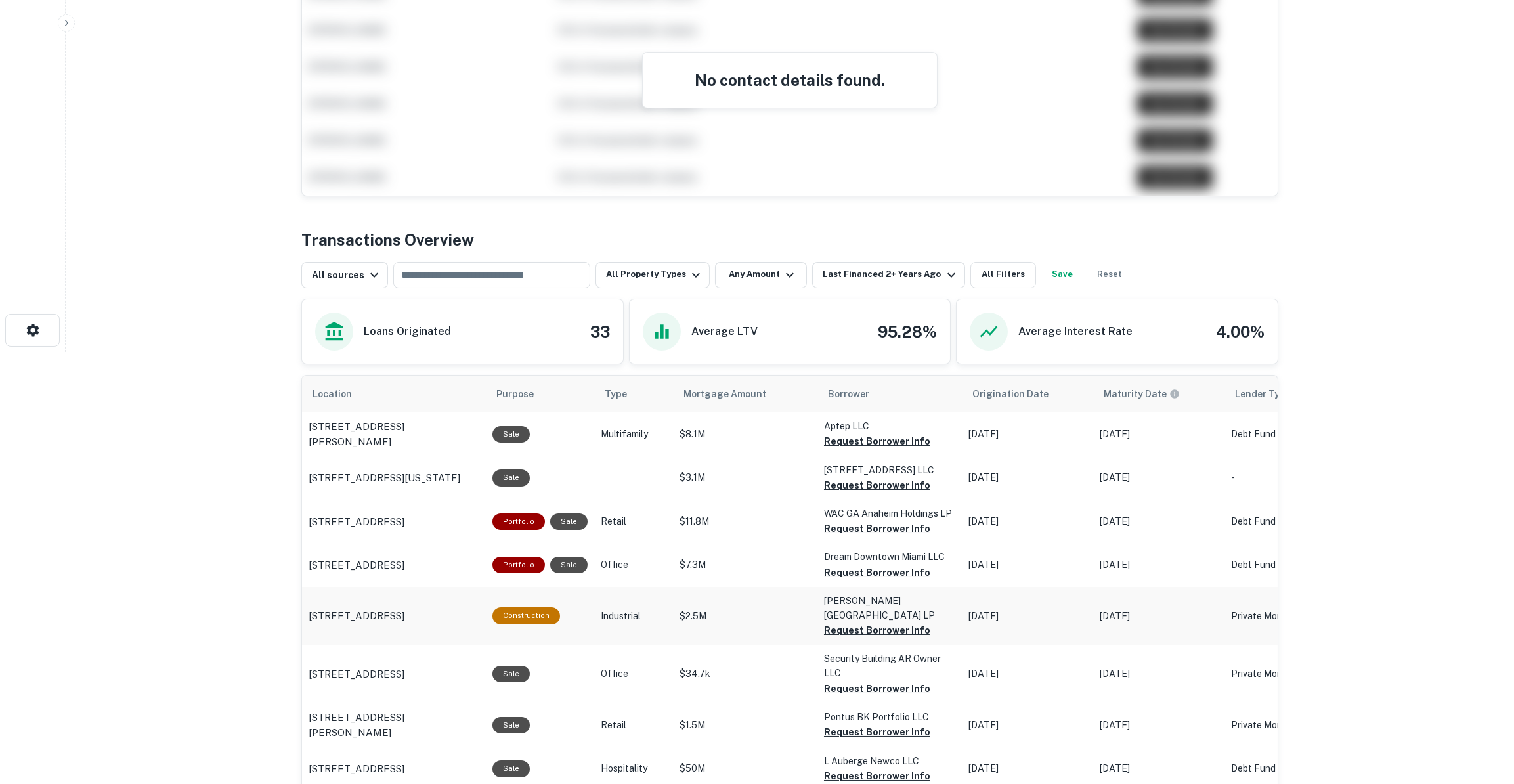
scroll to position [417, 0]
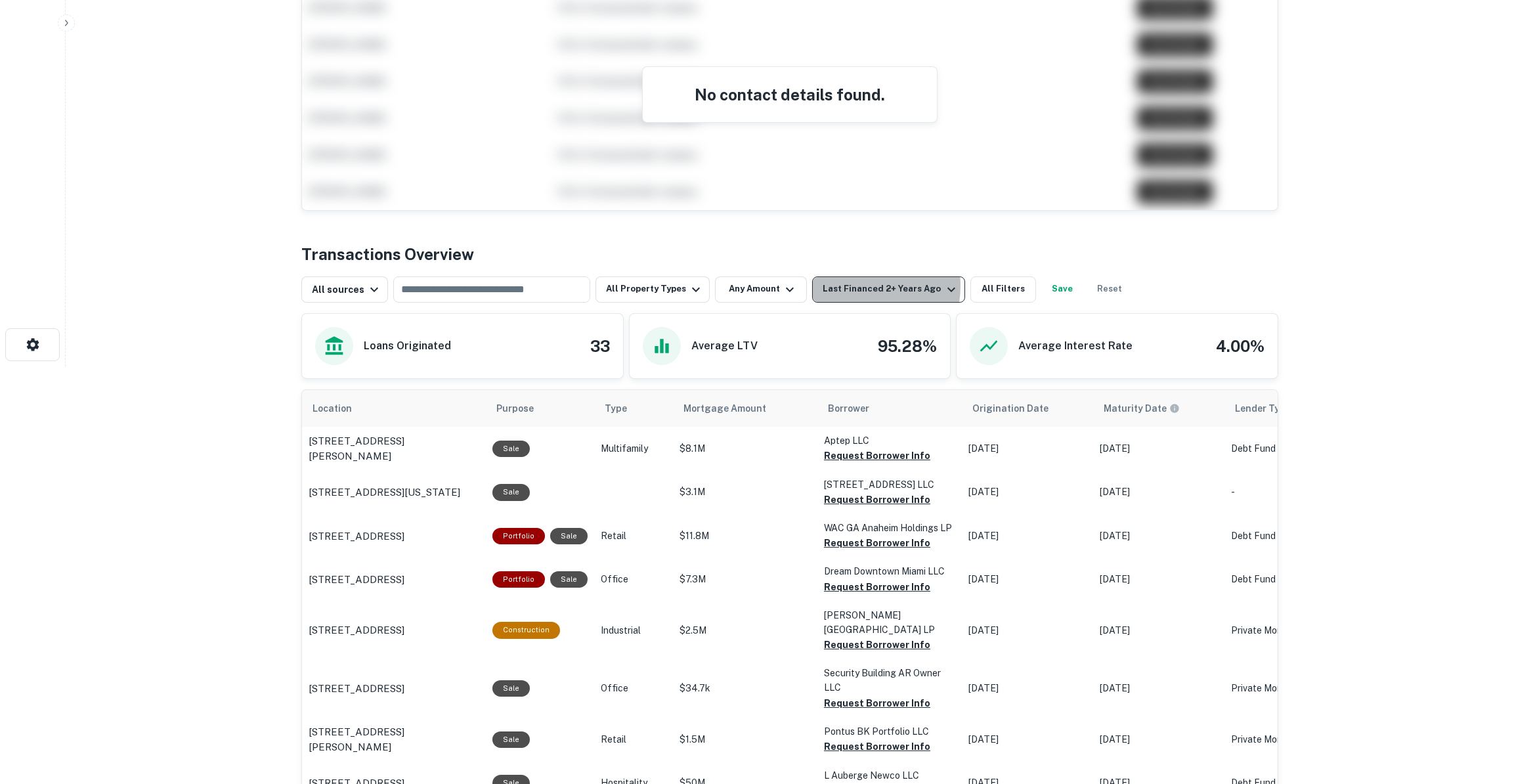
click at [847, 284] on div "Last Financed 2+ Years Ago" at bounding box center [890, 289] width 136 height 15
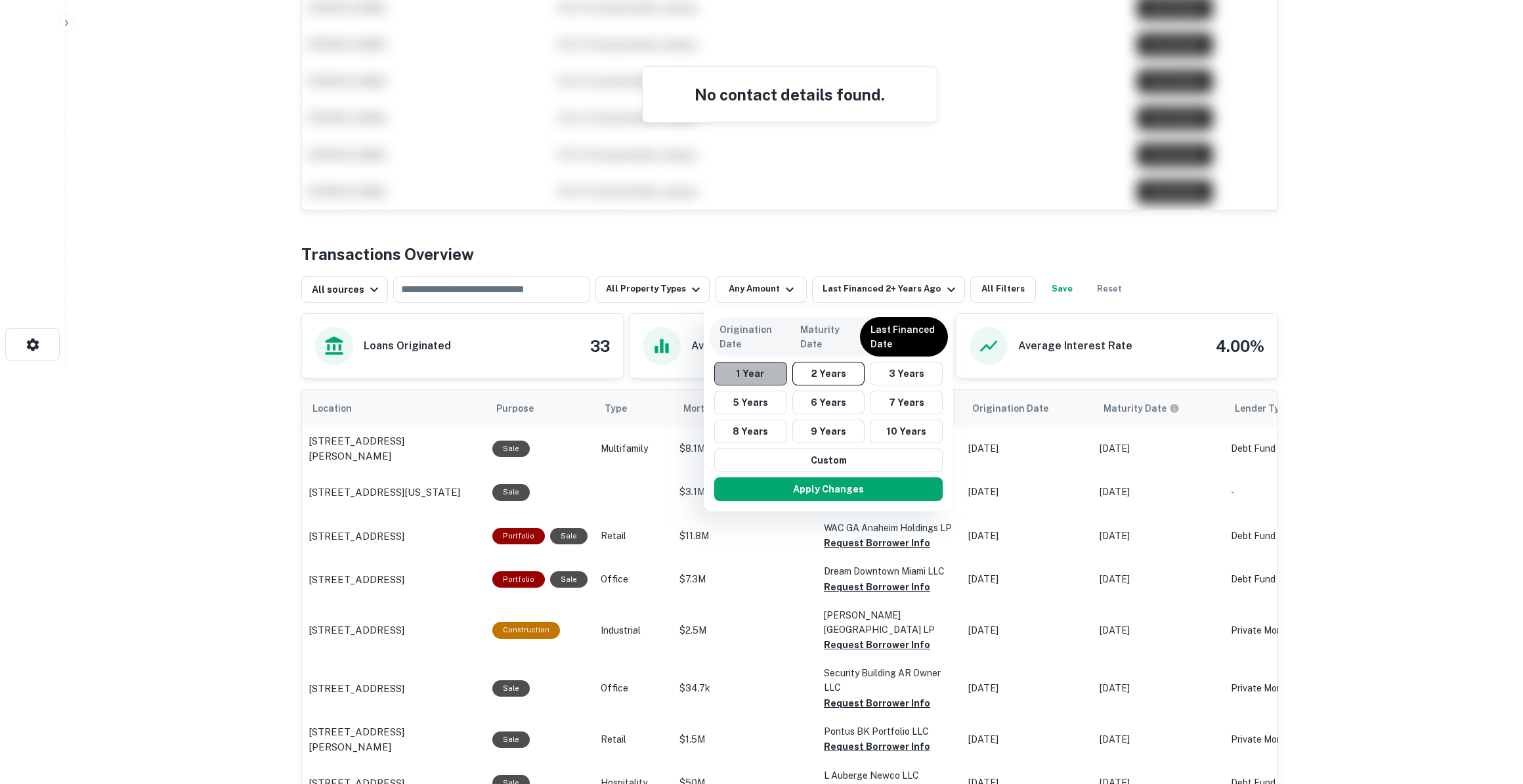
click at [753, 380] on button "1 Year" at bounding box center [750, 374] width 73 height 24
click at [807, 485] on button "Apply Changes" at bounding box center [822, 489] width 228 height 24
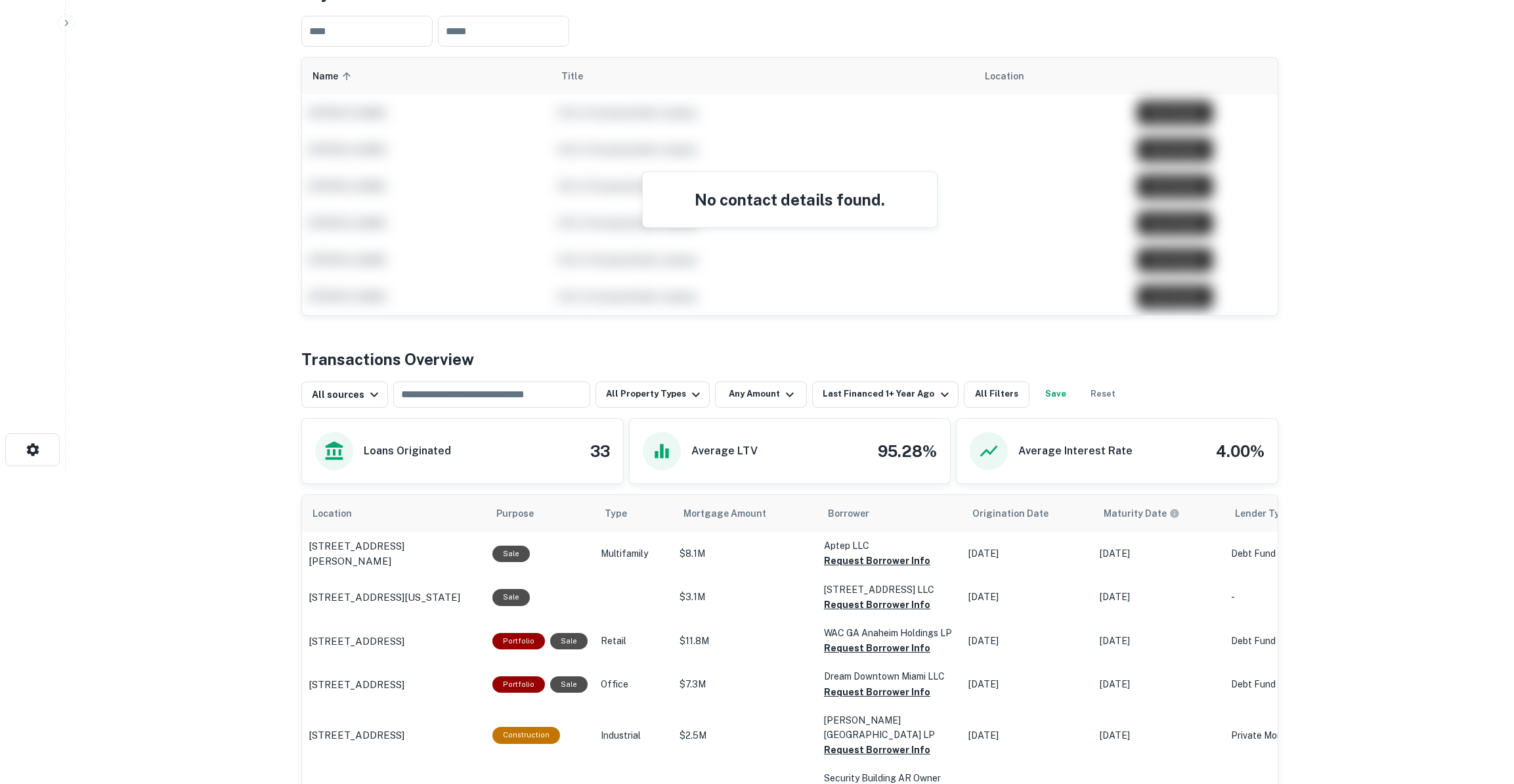
scroll to position [293, 0]
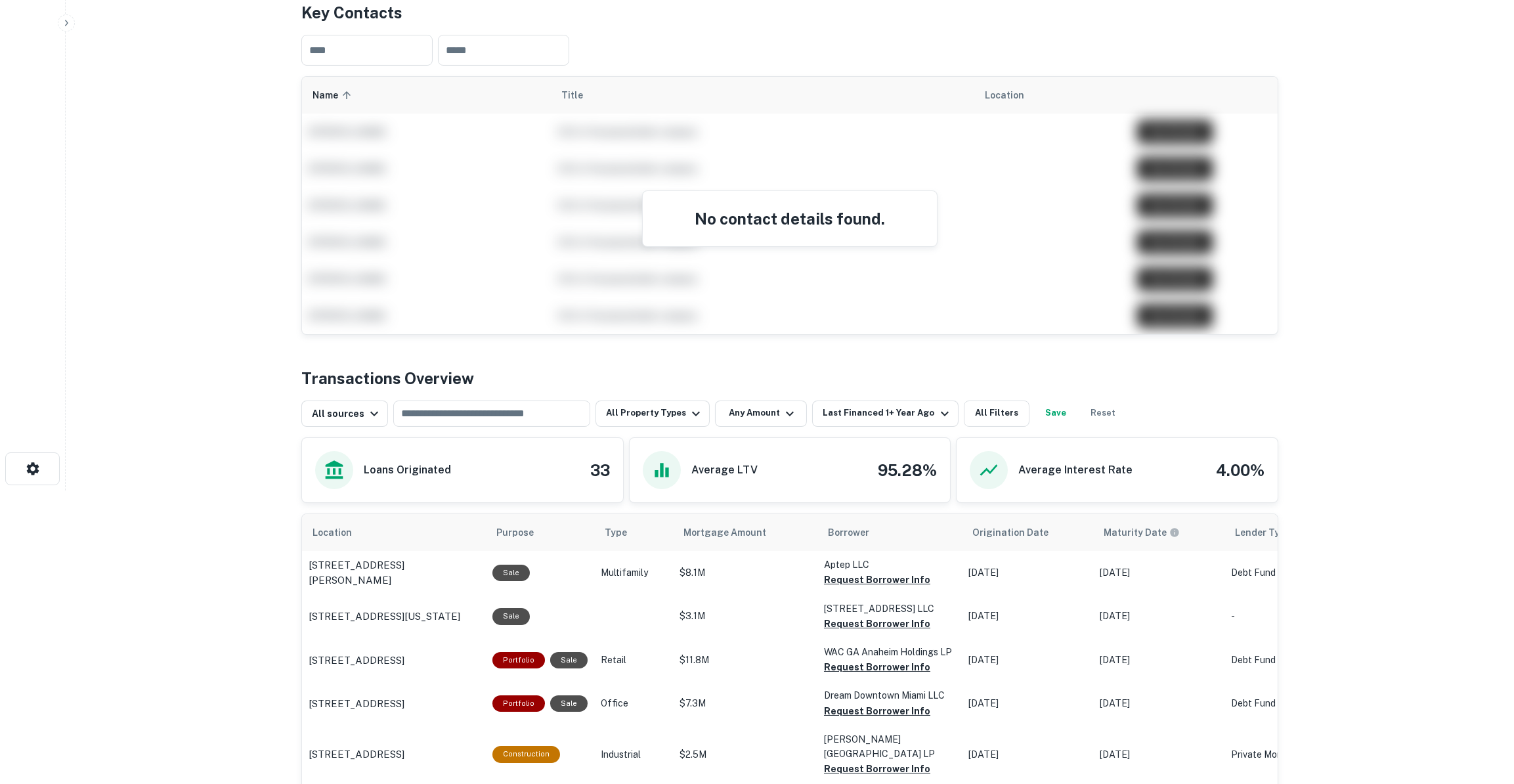
drag, startPoint x: 581, startPoint y: 462, endPoint x: 601, endPoint y: 467, distance: 20.6
click at [586, 463] on div "Loans Originated 33" at bounding box center [462, 469] width 295 height 38
drag, startPoint x: 601, startPoint y: 467, endPoint x: 608, endPoint y: 468, distance: 7.1
click at [608, 468] on h4 "33" at bounding box center [600, 470] width 20 height 24
drag, startPoint x: 608, startPoint y: 468, endPoint x: 742, endPoint y: 470, distance: 134.0
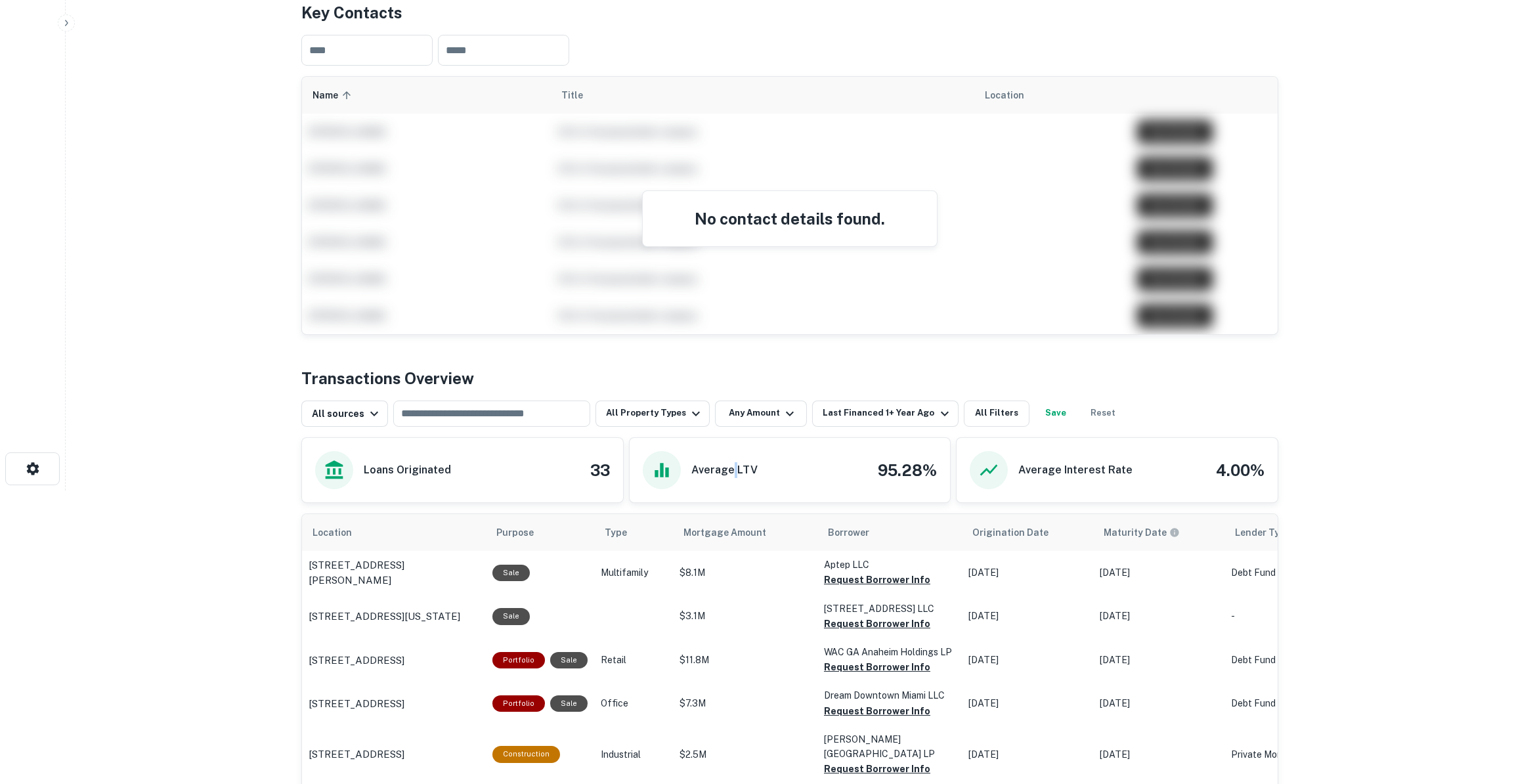
click at [734, 470] on h6 "Average LTV" at bounding box center [724, 469] width 67 height 15
click at [666, 407] on button "All Property Types" at bounding box center [653, 413] width 115 height 27
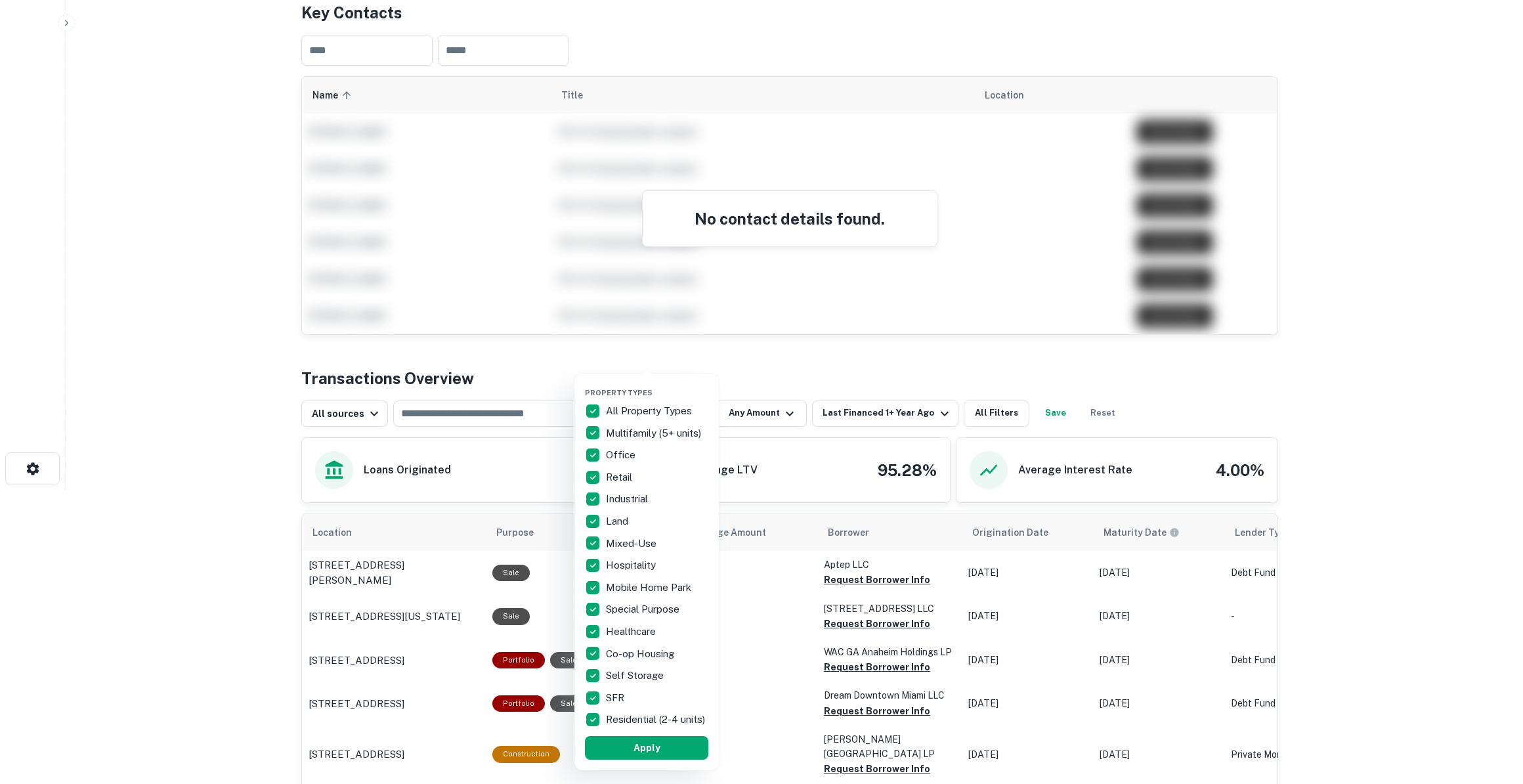
click at [765, 410] on div at bounding box center [761, 392] width 1523 height 784
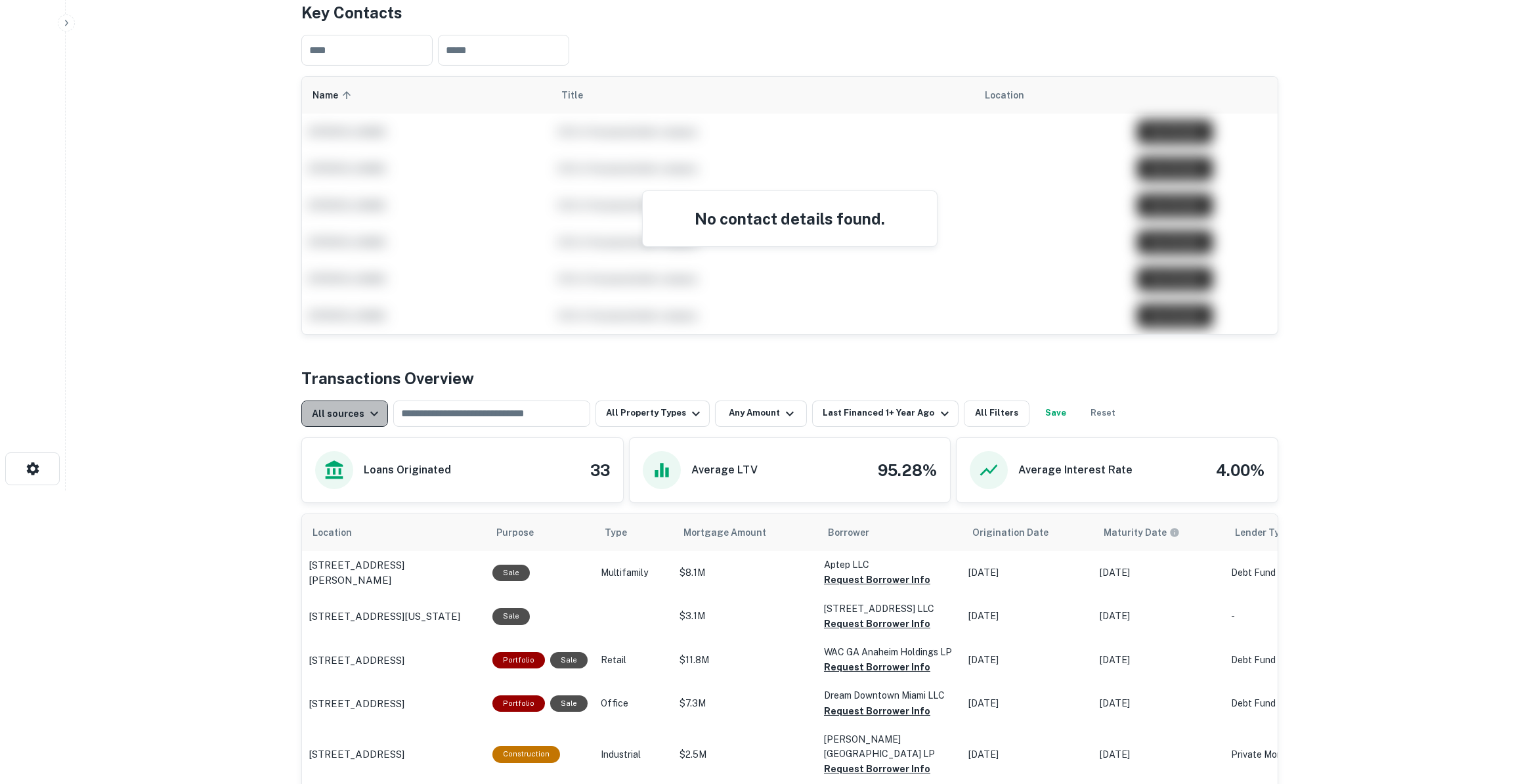
click at [370, 416] on icon "button" at bounding box center [374, 413] width 15 height 15
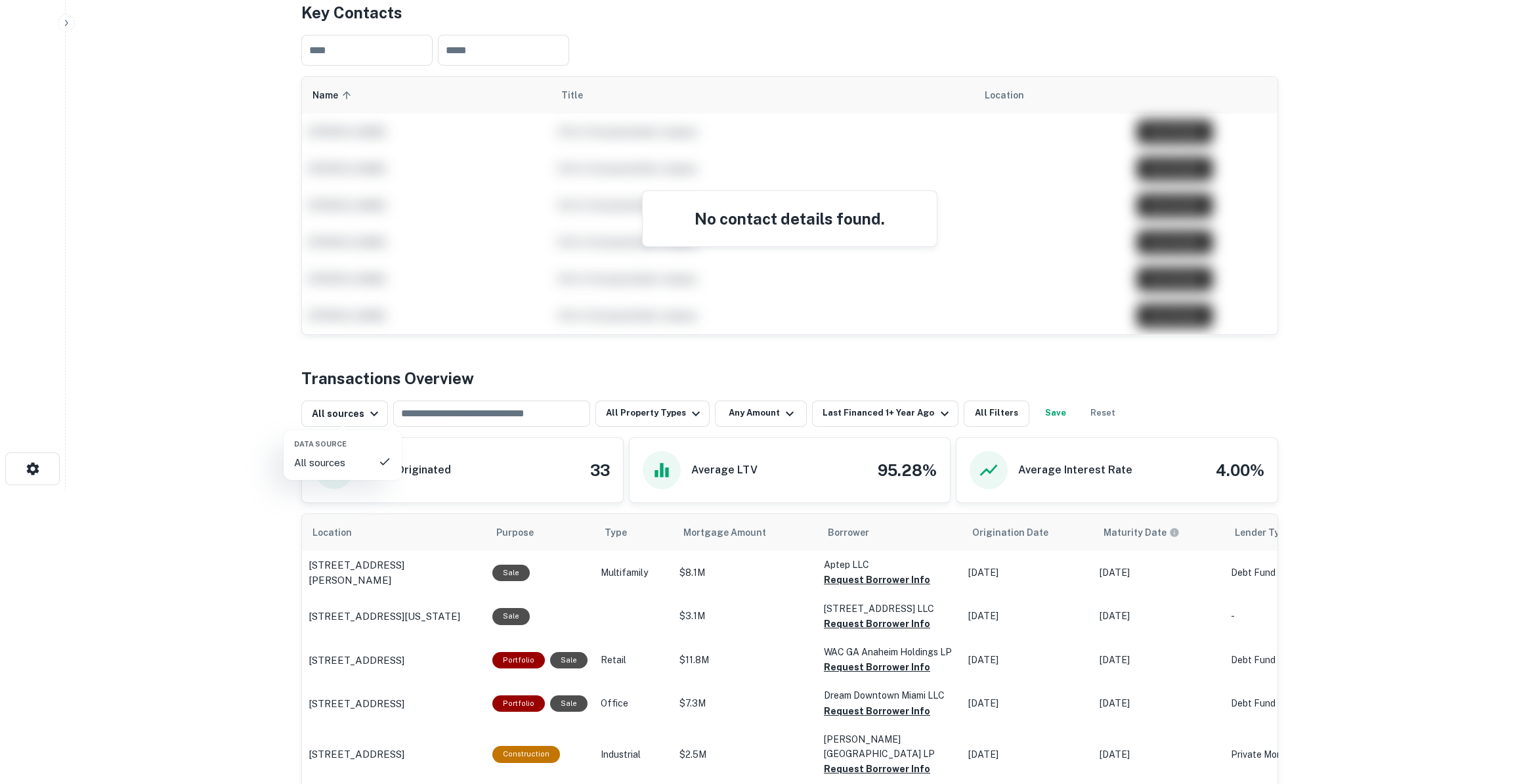
click at [426, 404] on div at bounding box center [761, 392] width 1523 height 784
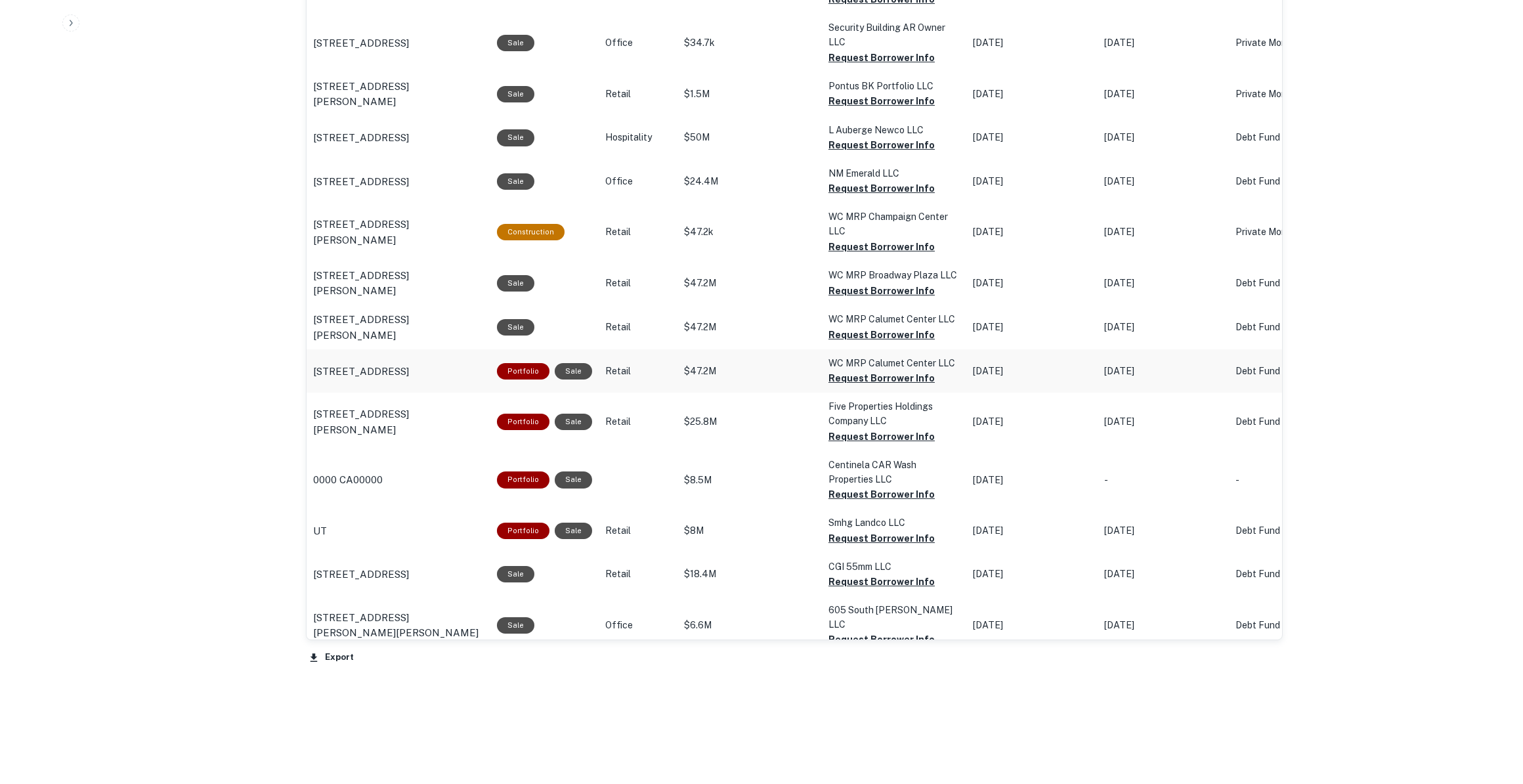
scroll to position [1070, 0]
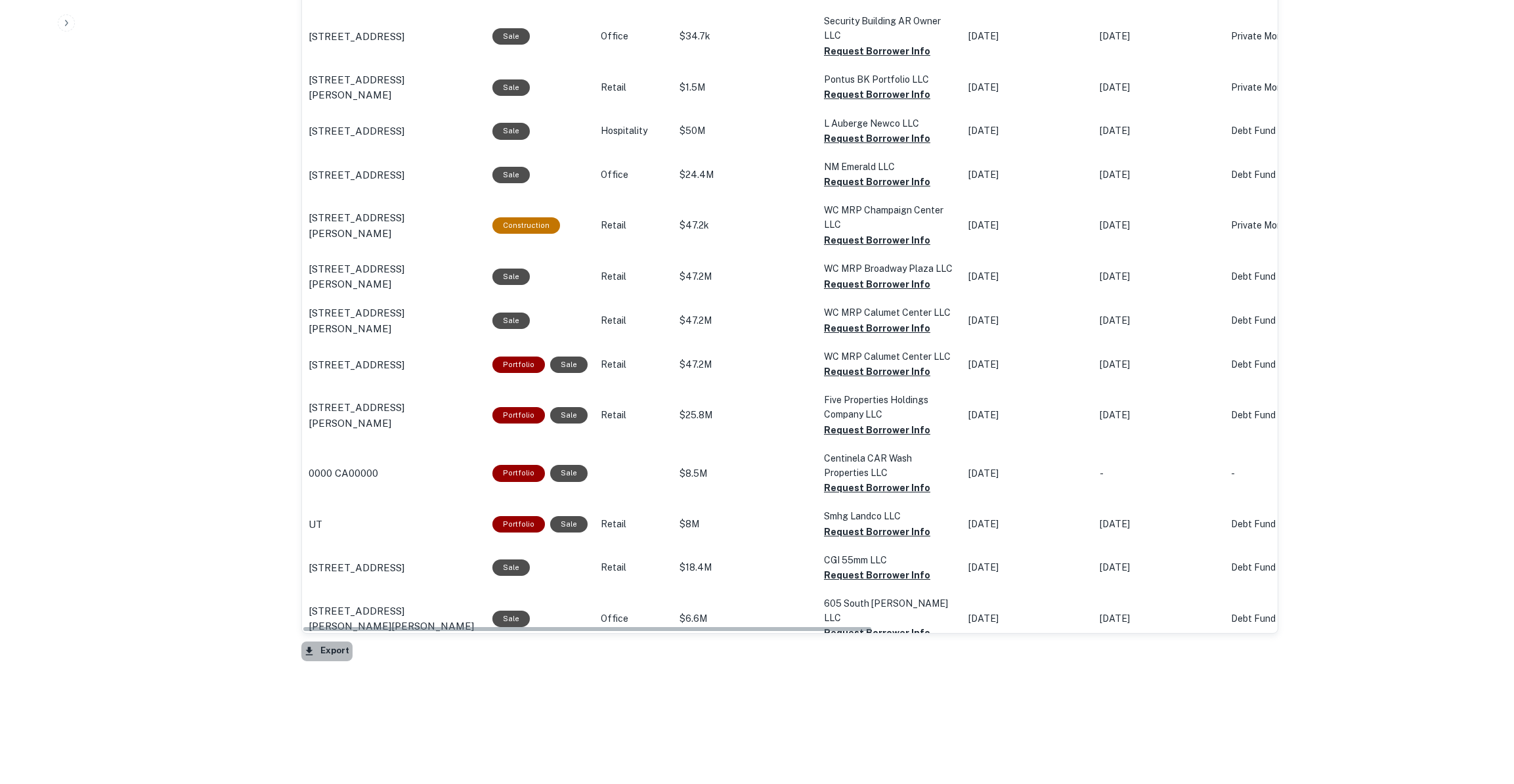
click at [335, 646] on button "Export" at bounding box center [327, 651] width 51 height 20
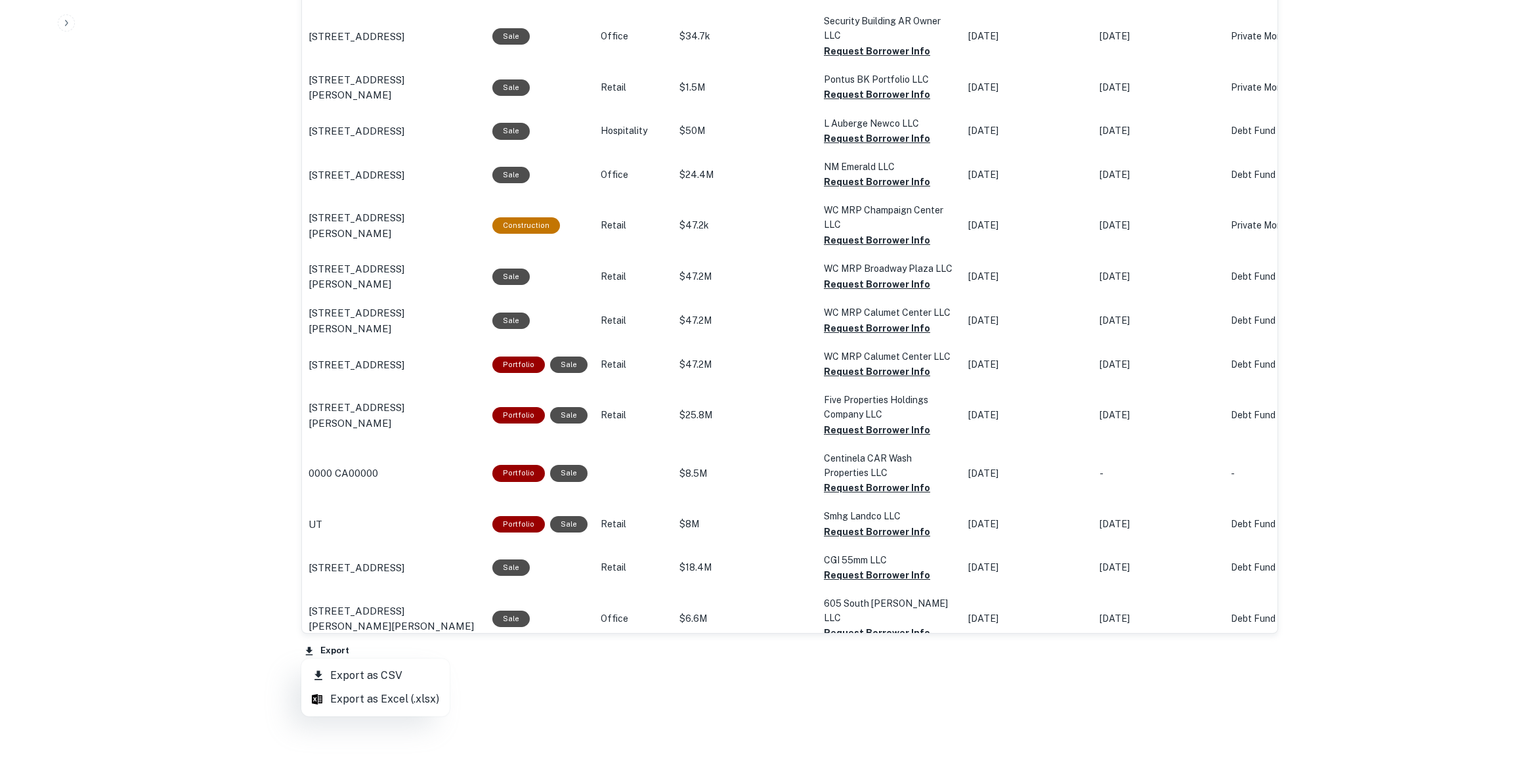
click at [369, 685] on li "Export as CSV" at bounding box center [375, 675] width 148 height 24
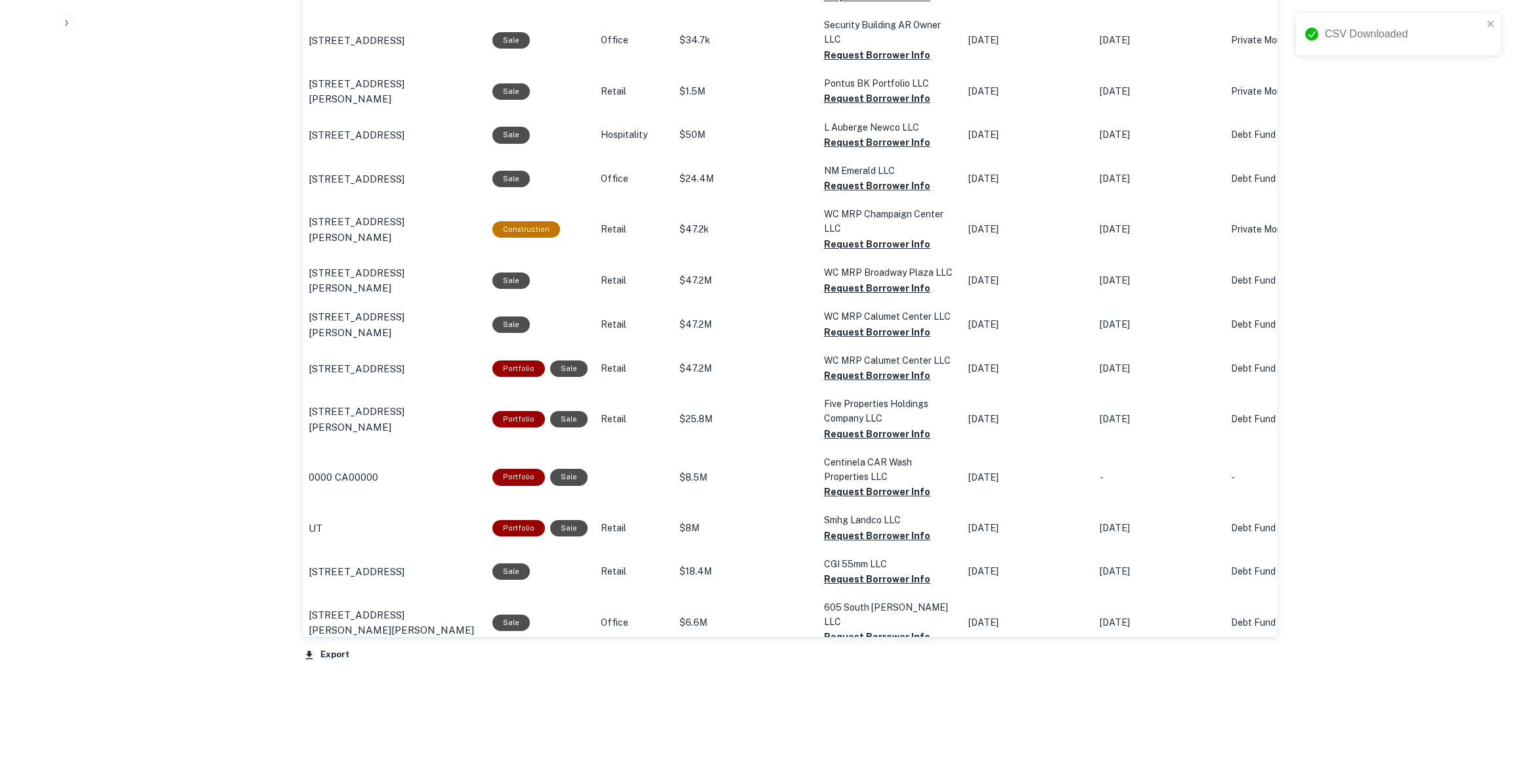
click at [369, 686] on ul "Export as CSV Export as Excel (.xlsx)" at bounding box center [357, 675] width 112 height 32
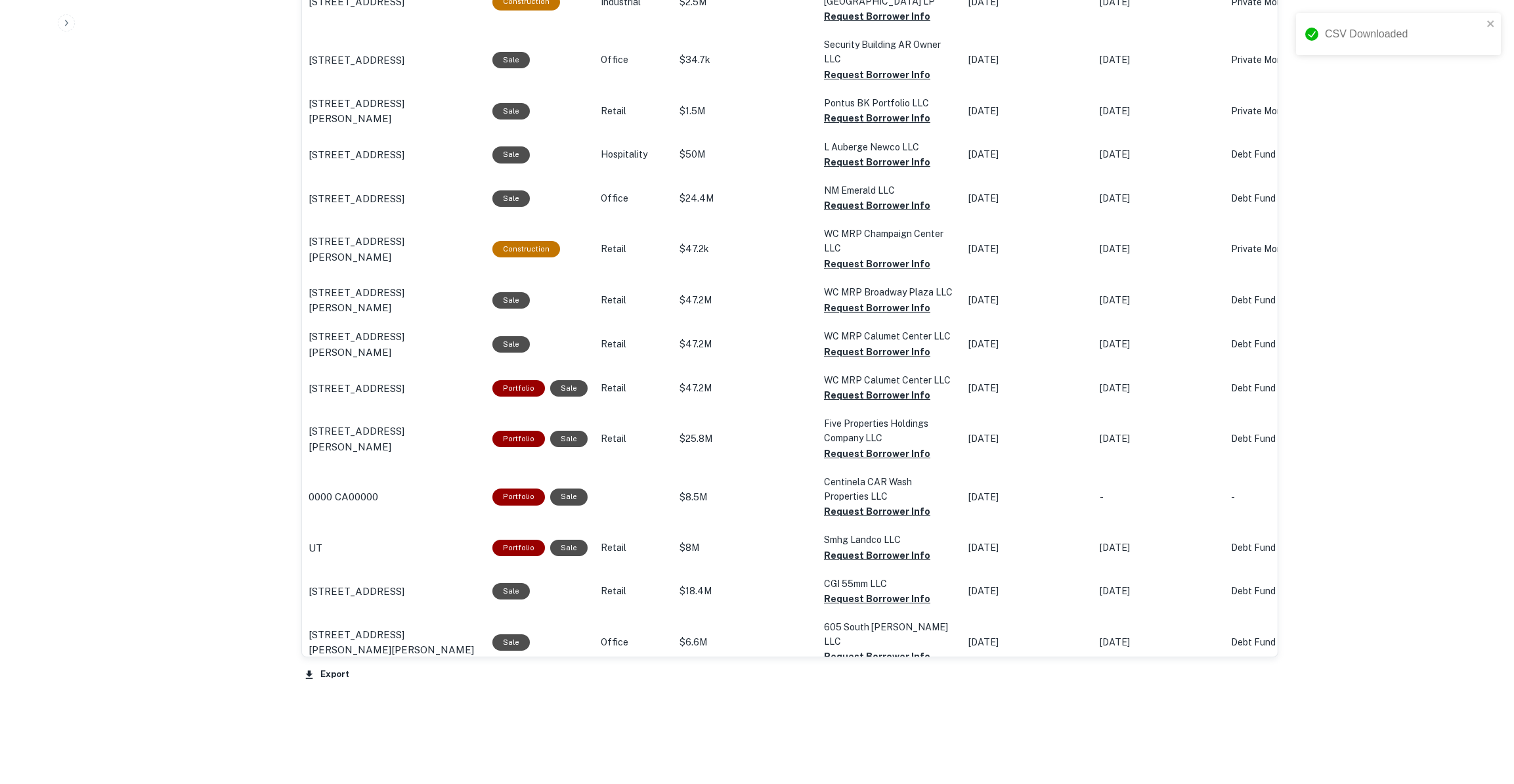
scroll to position [1010, 0]
